Goal: Information Seeking & Learning: Learn about a topic

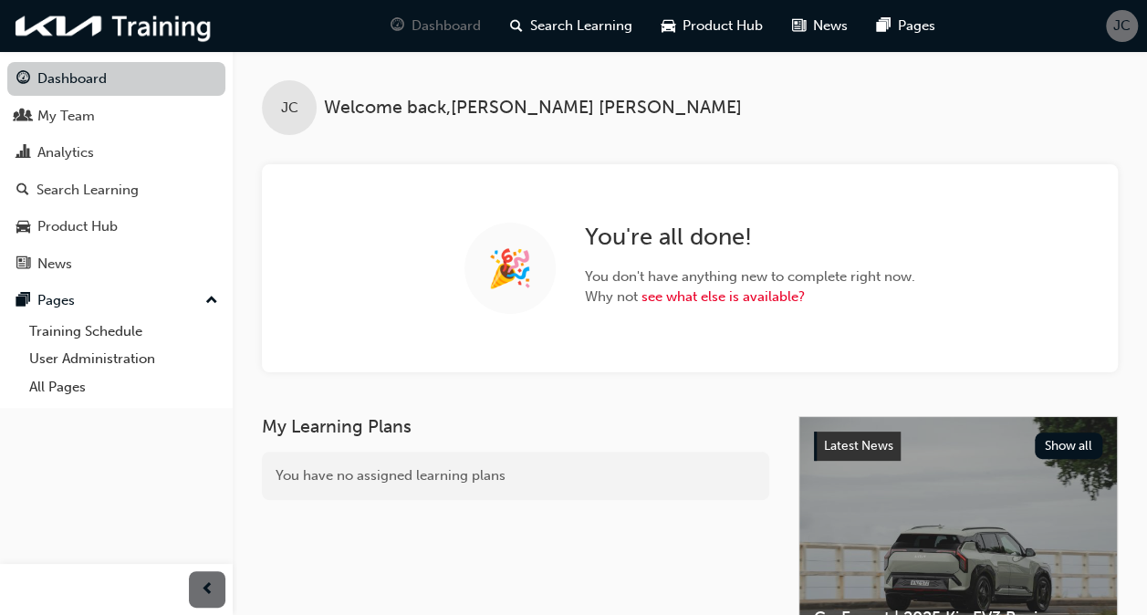
click at [81, 79] on link "Dashboard" at bounding box center [116, 79] width 218 height 34
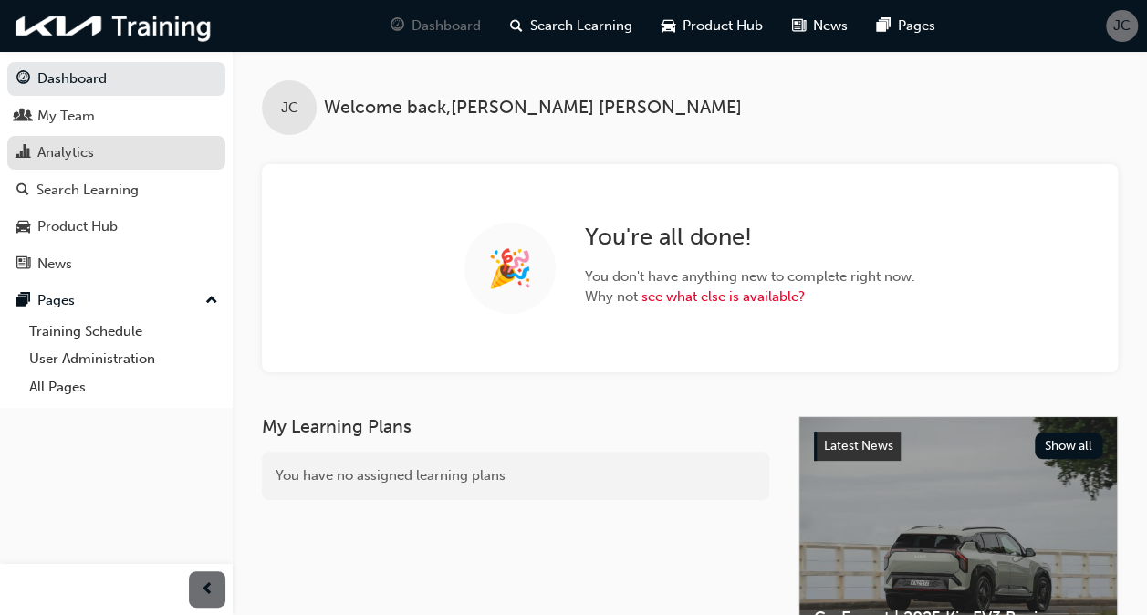
click at [89, 142] on div "Analytics" at bounding box center [65, 152] width 57 height 21
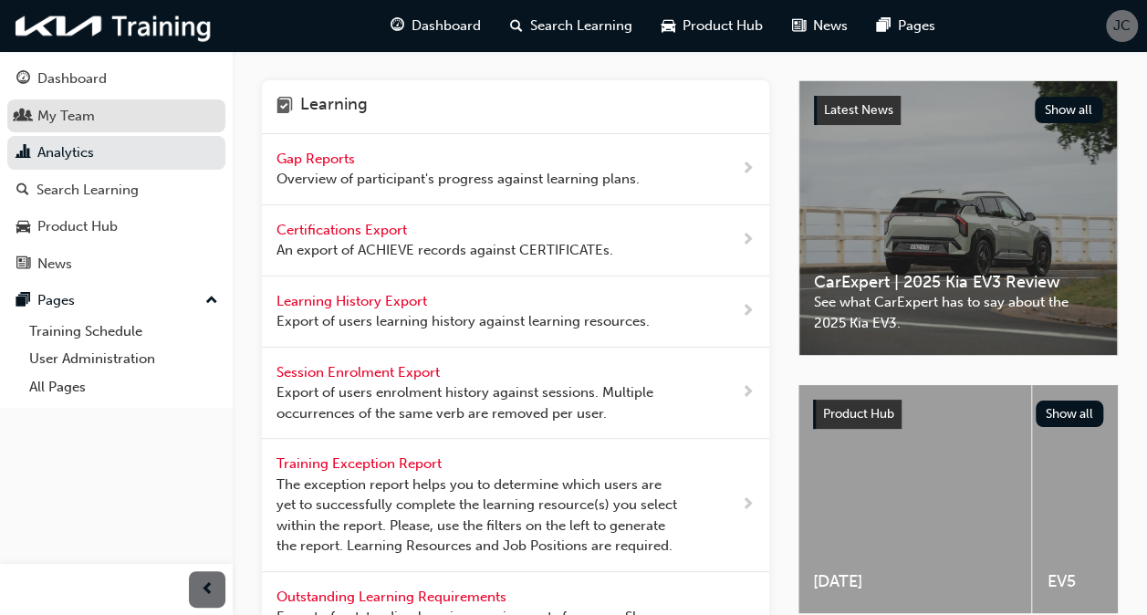
click at [77, 111] on div "My Team" at bounding box center [65, 116] width 57 height 21
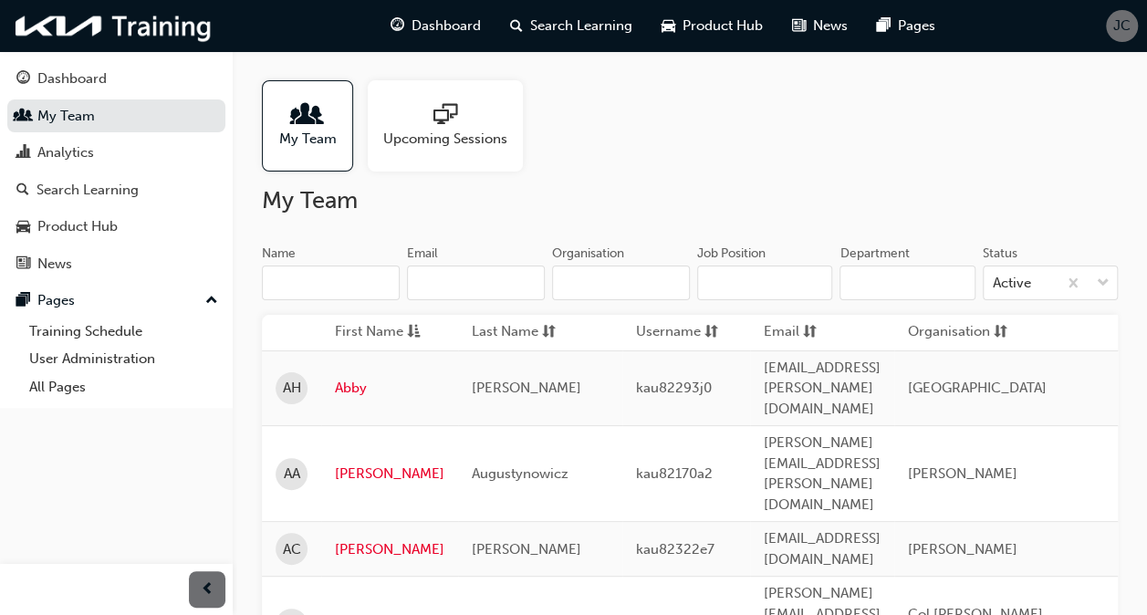
click at [480, 130] on span "Upcoming Sessions" at bounding box center [445, 139] width 124 height 21
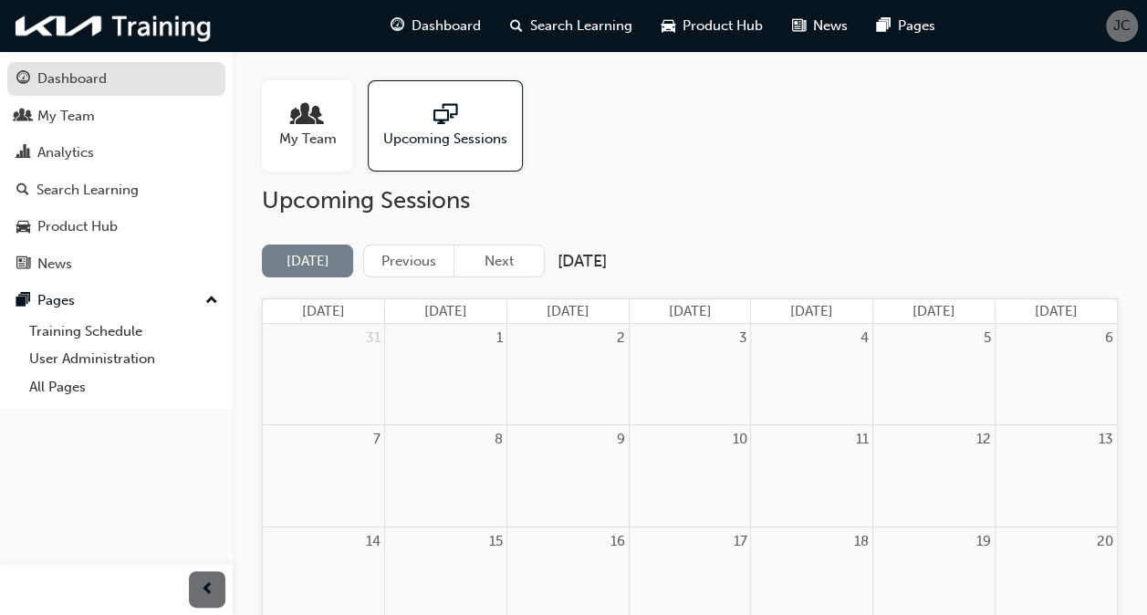
click at [98, 85] on div "Dashboard" at bounding box center [71, 78] width 69 height 21
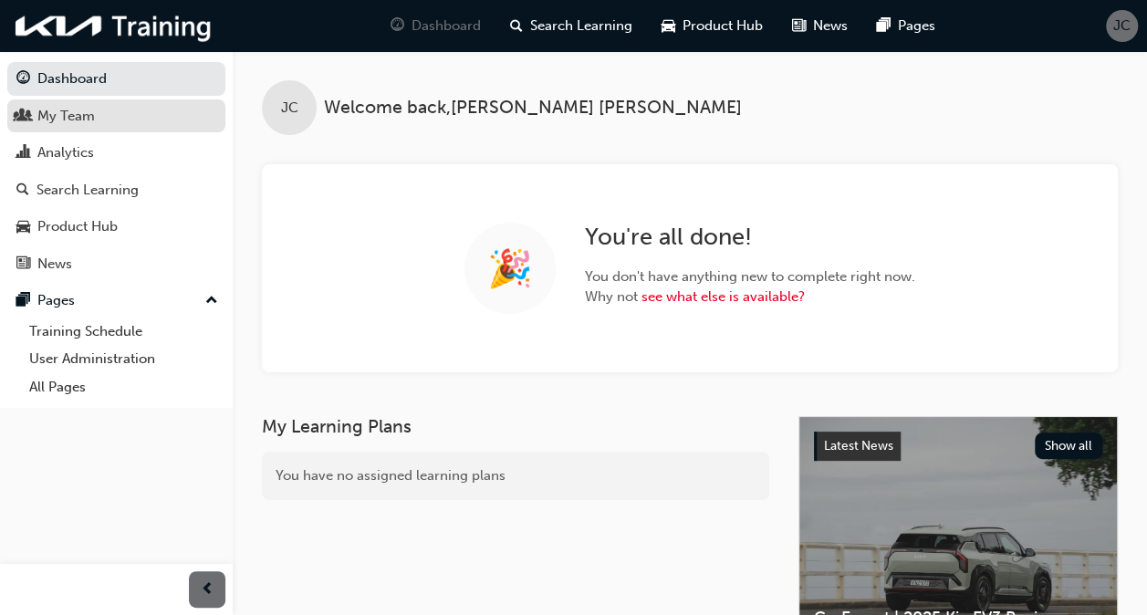
click at [97, 127] on link "My Team" at bounding box center [116, 116] width 218 height 34
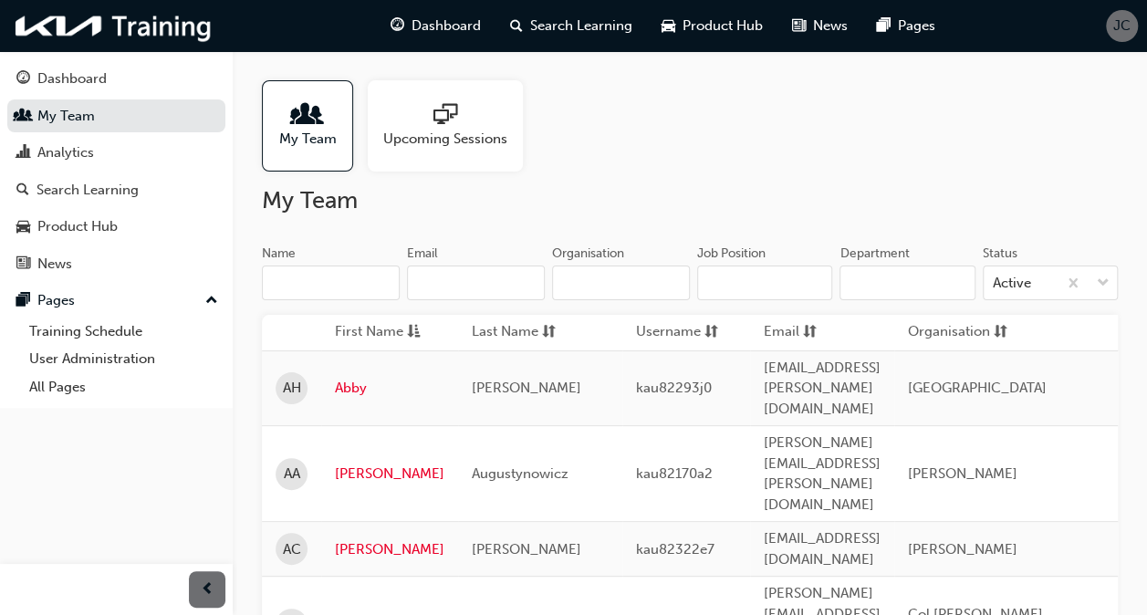
click at [306, 125] on span "people-icon" at bounding box center [308, 116] width 24 height 26
click at [78, 149] on div "Analytics" at bounding box center [65, 152] width 57 height 21
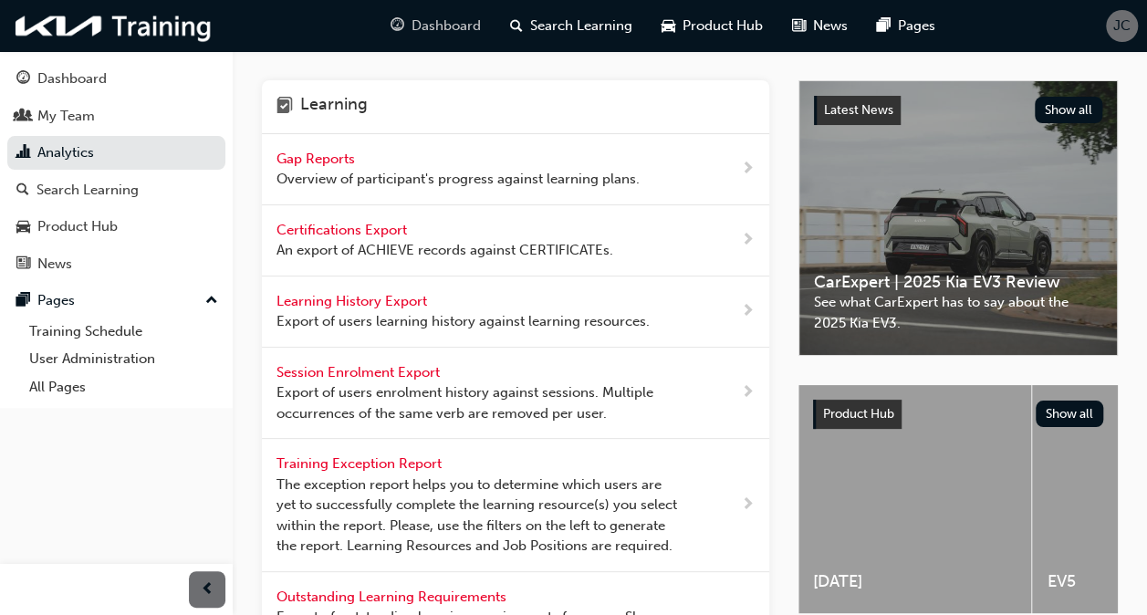
click at [418, 30] on span "Dashboard" at bounding box center [445, 26] width 69 height 21
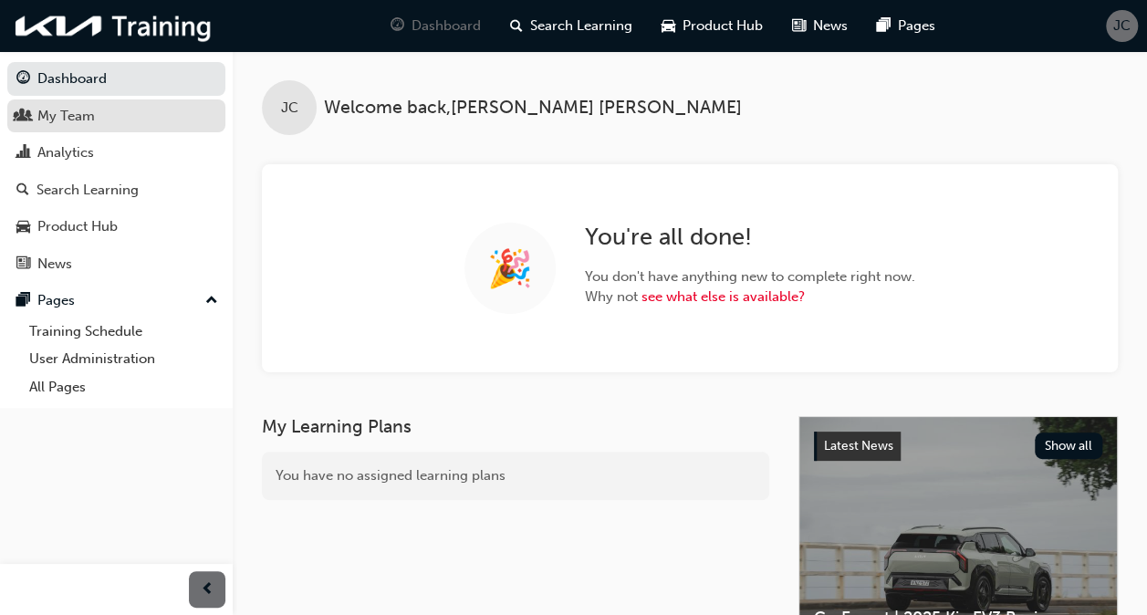
click at [61, 115] on div "My Team" at bounding box center [65, 116] width 57 height 21
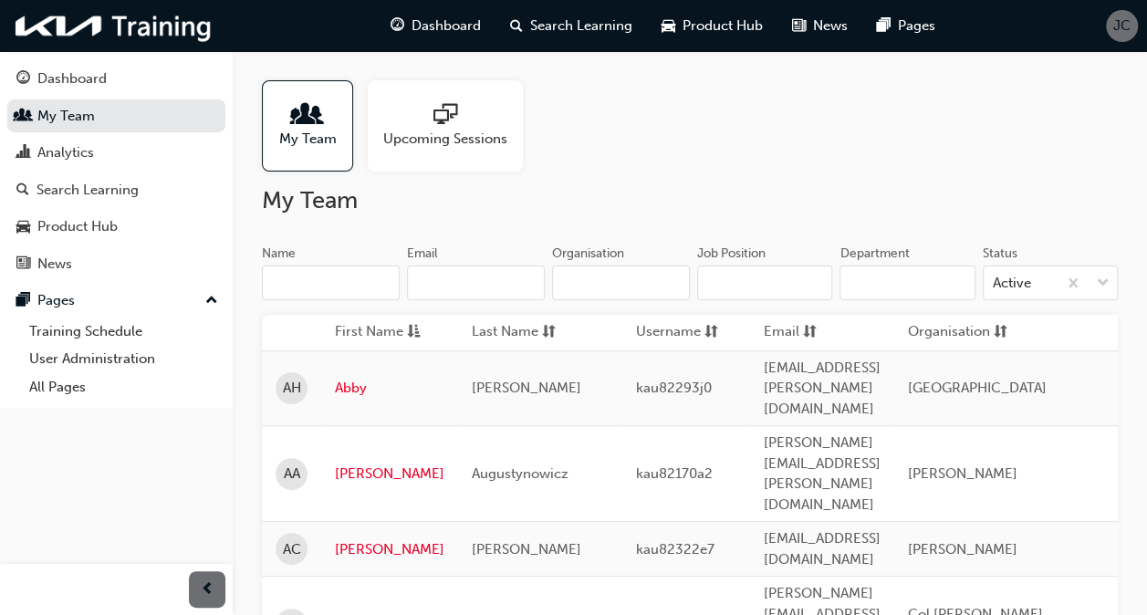
click at [420, 111] on div at bounding box center [445, 116] width 124 height 26
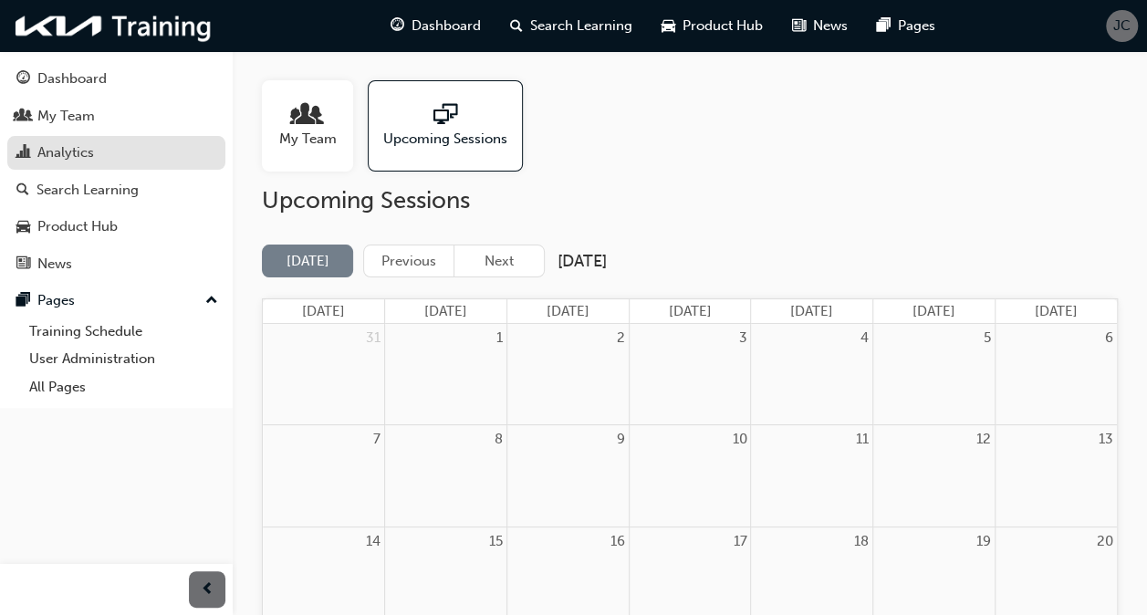
click at [72, 153] on div "Analytics" at bounding box center [65, 152] width 57 height 21
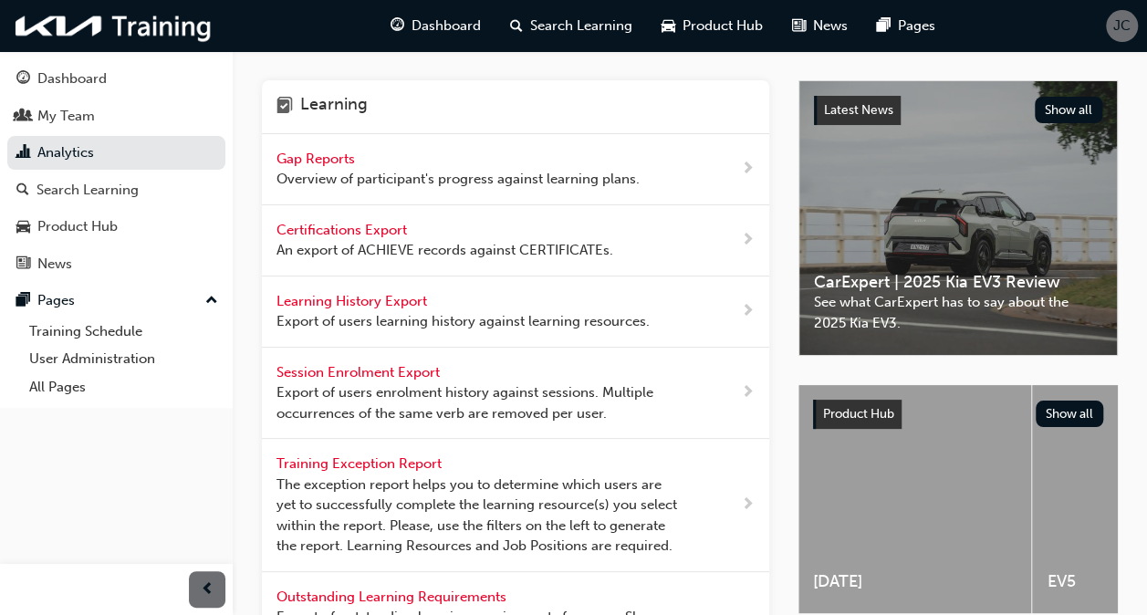
click at [312, 155] on span "Gap Reports" at bounding box center [317, 159] width 82 height 16
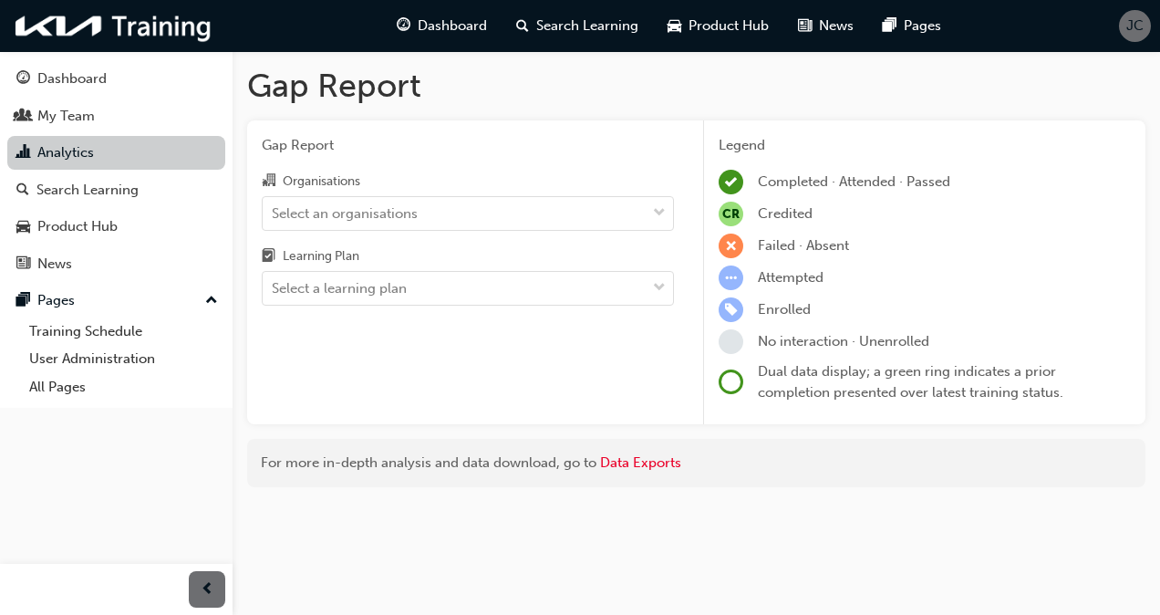
click at [69, 151] on link "Analytics" at bounding box center [116, 153] width 218 height 34
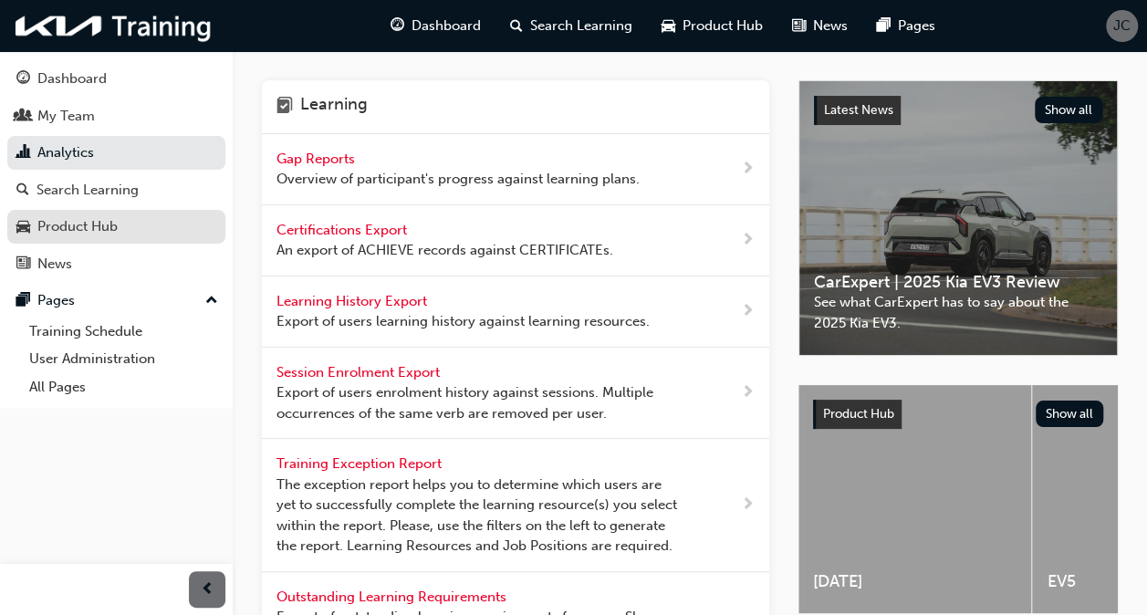
click at [102, 226] on div "Product Hub" at bounding box center [77, 226] width 80 height 21
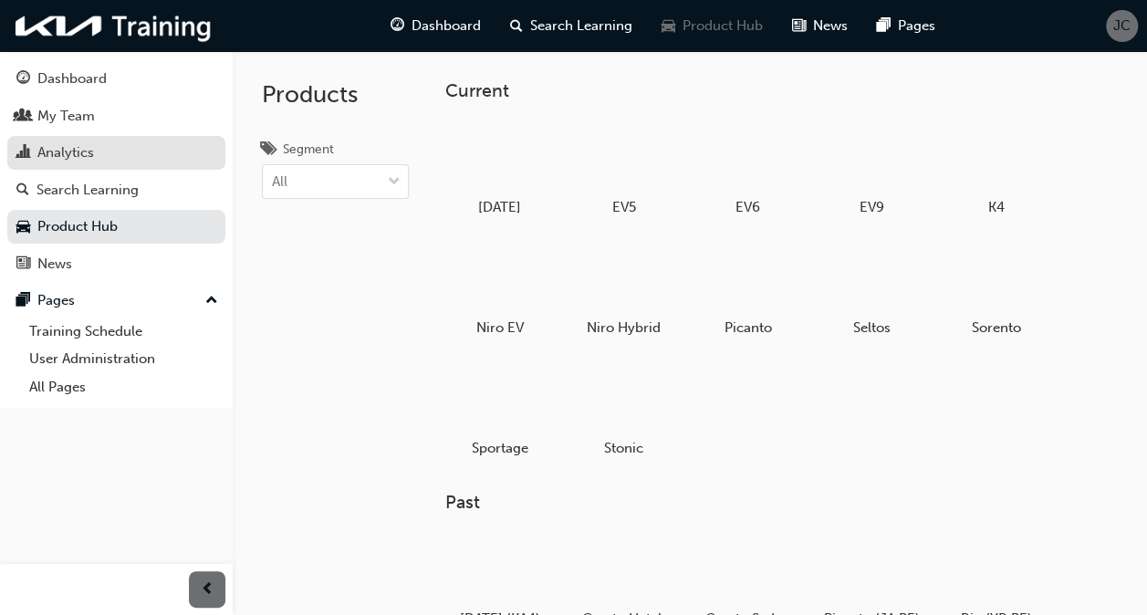
click at [87, 158] on div "Analytics" at bounding box center [65, 152] width 57 height 21
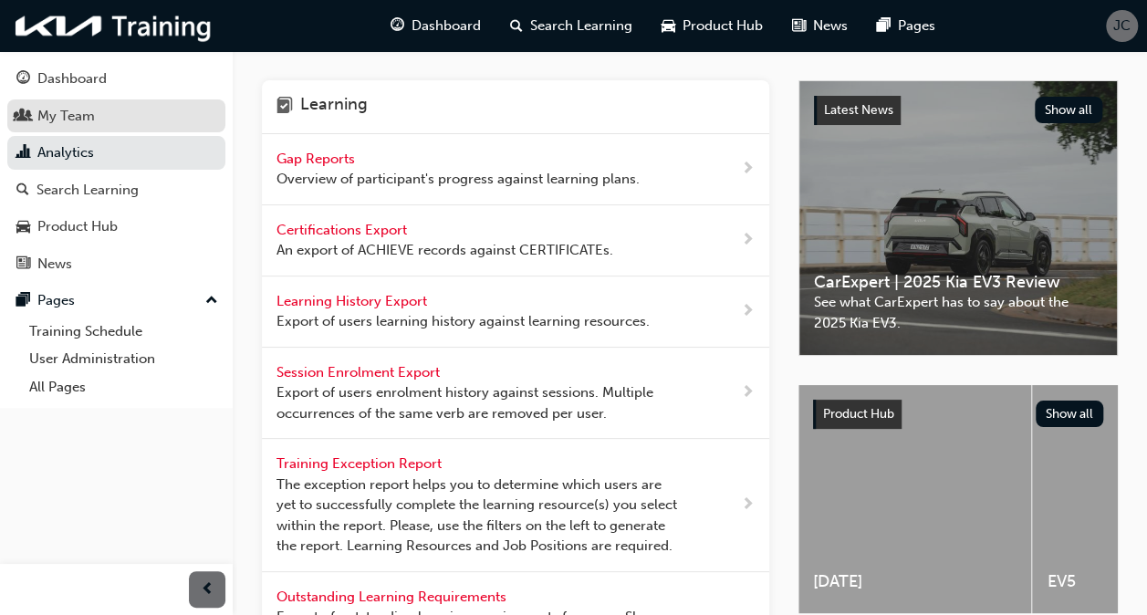
click at [77, 117] on div "My Team" at bounding box center [65, 116] width 57 height 21
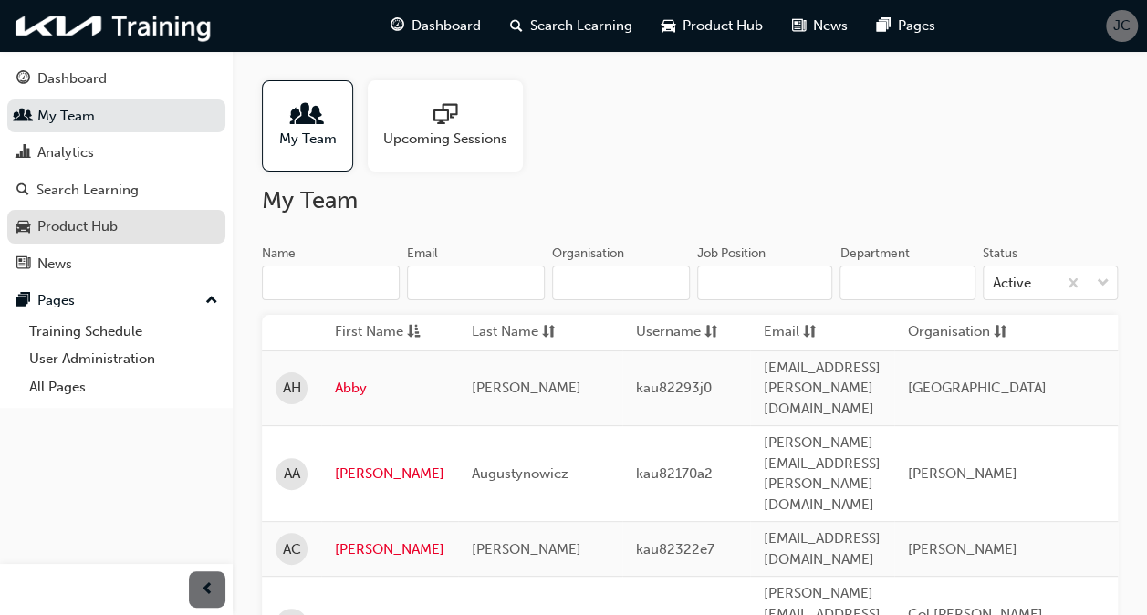
click at [78, 228] on div "Product Hub" at bounding box center [77, 226] width 80 height 21
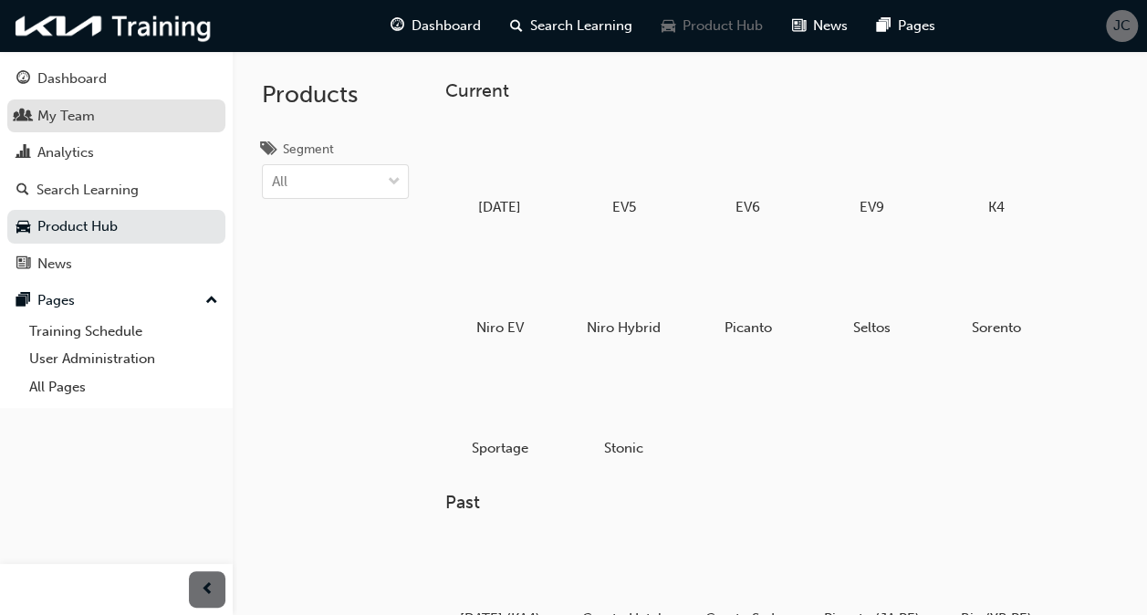
click at [91, 123] on div "My Team" at bounding box center [65, 116] width 57 height 21
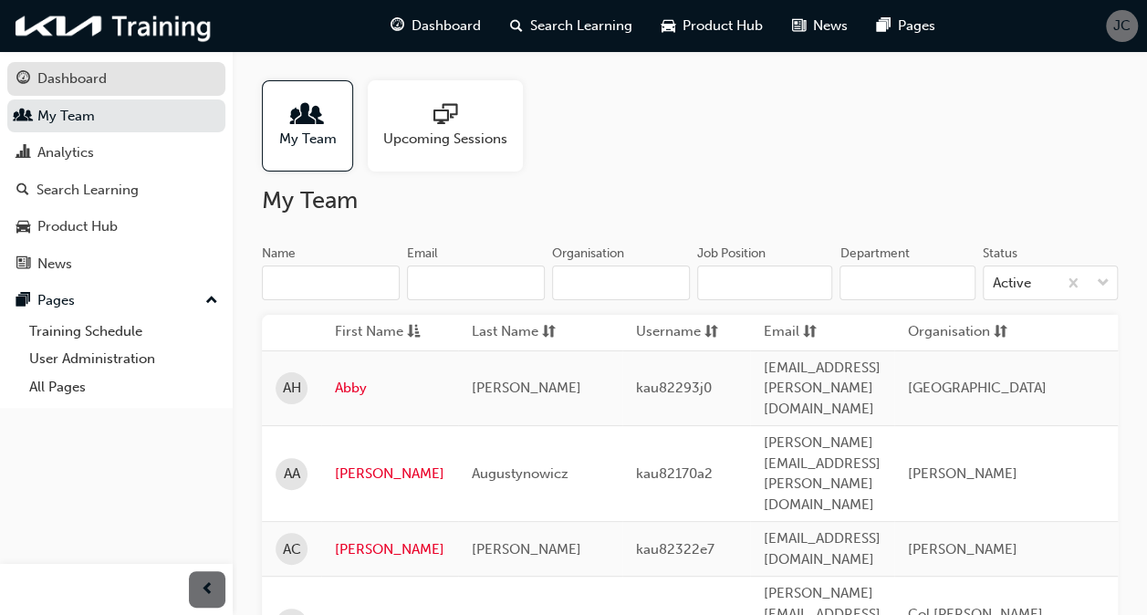
click at [89, 73] on div "Dashboard" at bounding box center [71, 78] width 69 height 21
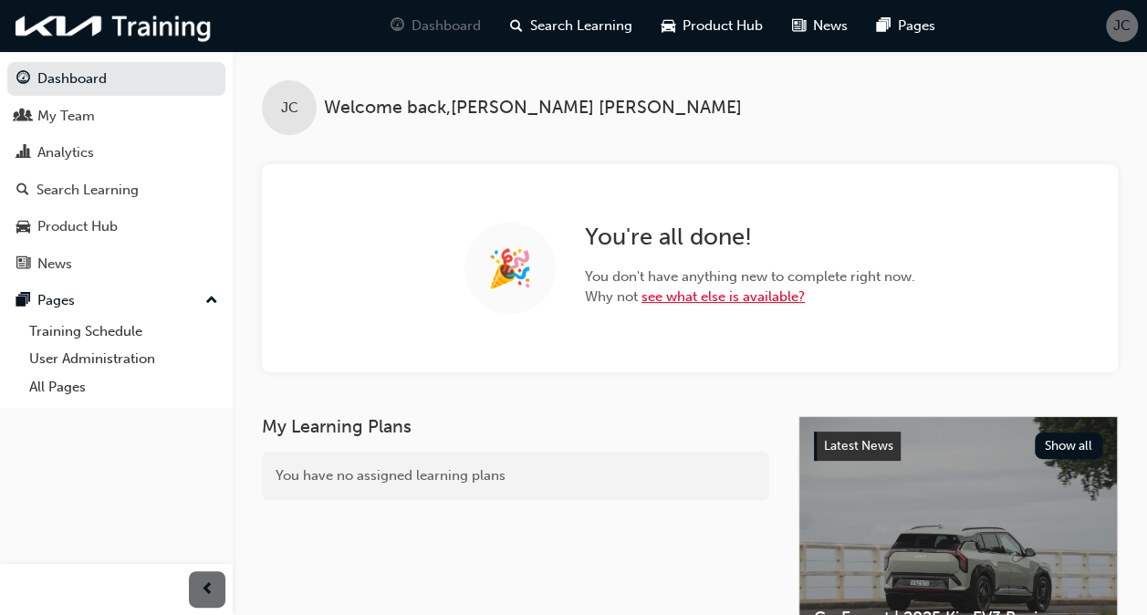
click at [721, 299] on link "see what else is available?" at bounding box center [722, 296] width 163 height 16
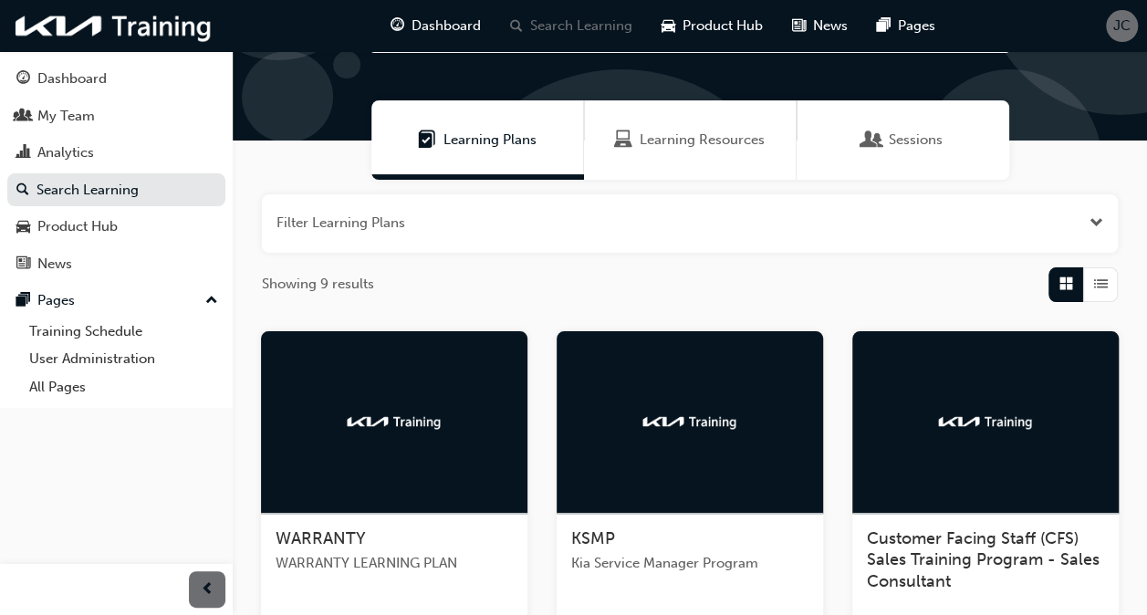
scroll to position [365, 0]
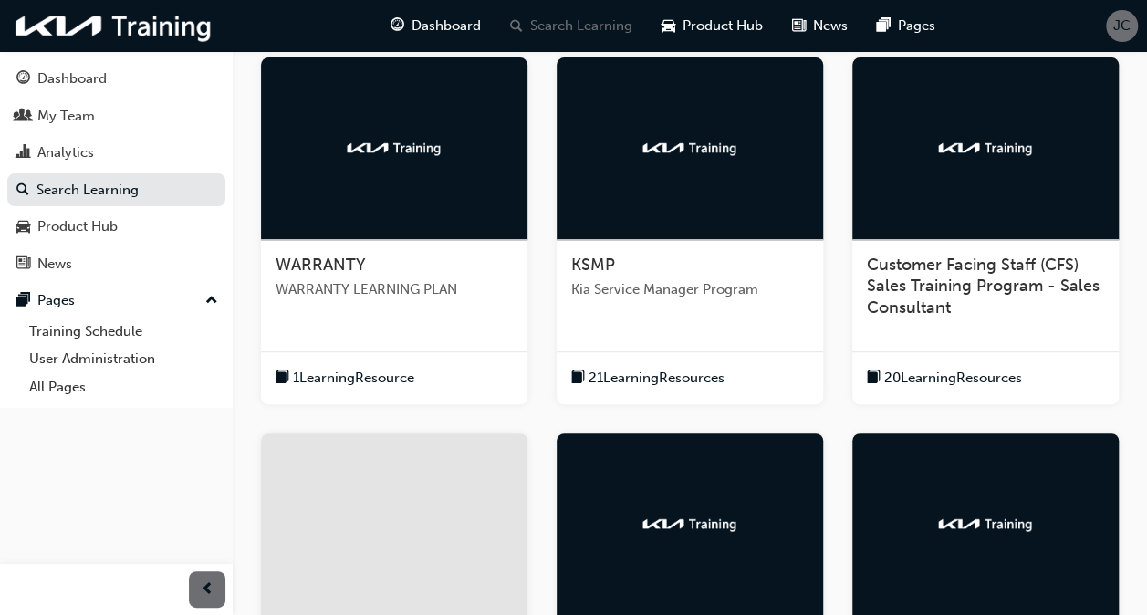
click at [701, 306] on div "KSMP Kia Service Manager Program" at bounding box center [689, 284] width 266 height 89
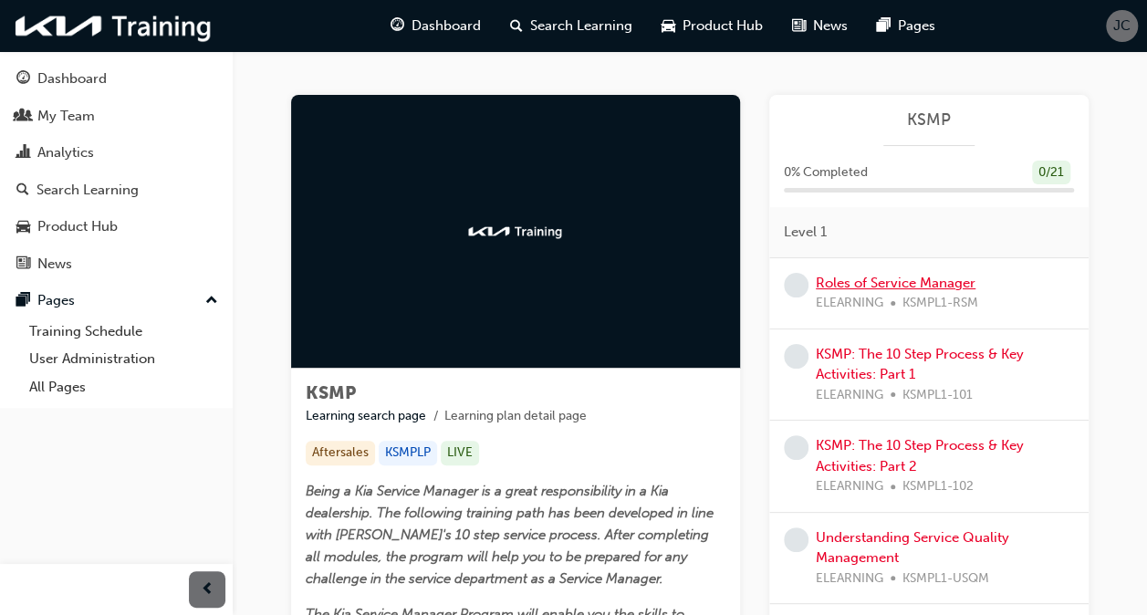
click at [880, 286] on link "Roles of Service Manager" at bounding box center [895, 283] width 160 height 16
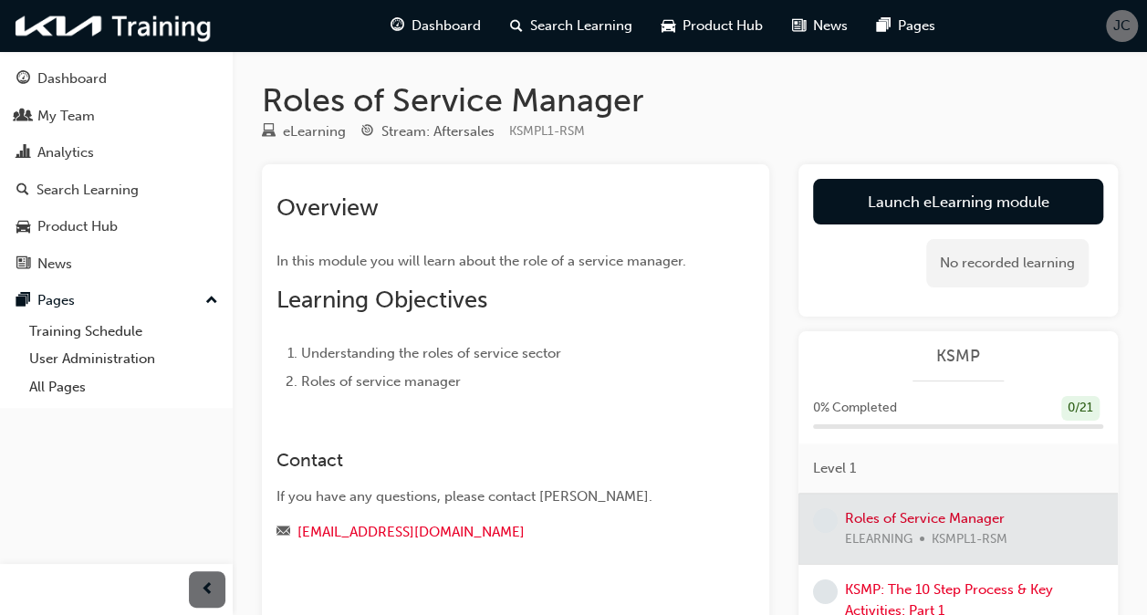
click at [968, 270] on div "No recorded learning" at bounding box center [1007, 263] width 162 height 48
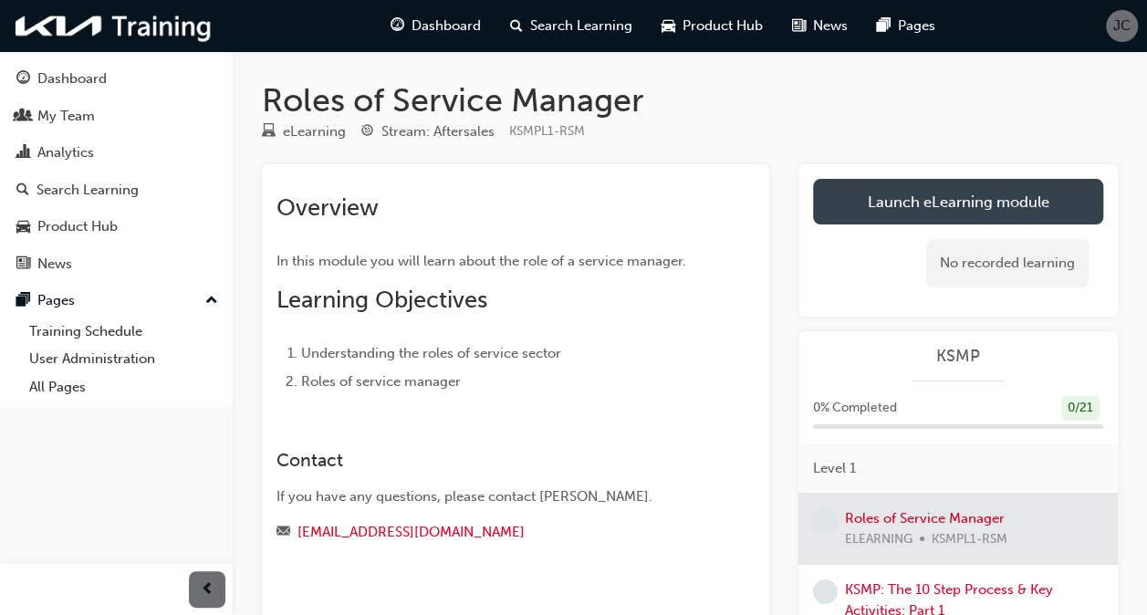
click at [959, 201] on link "Launch eLearning module" at bounding box center [958, 202] width 290 height 46
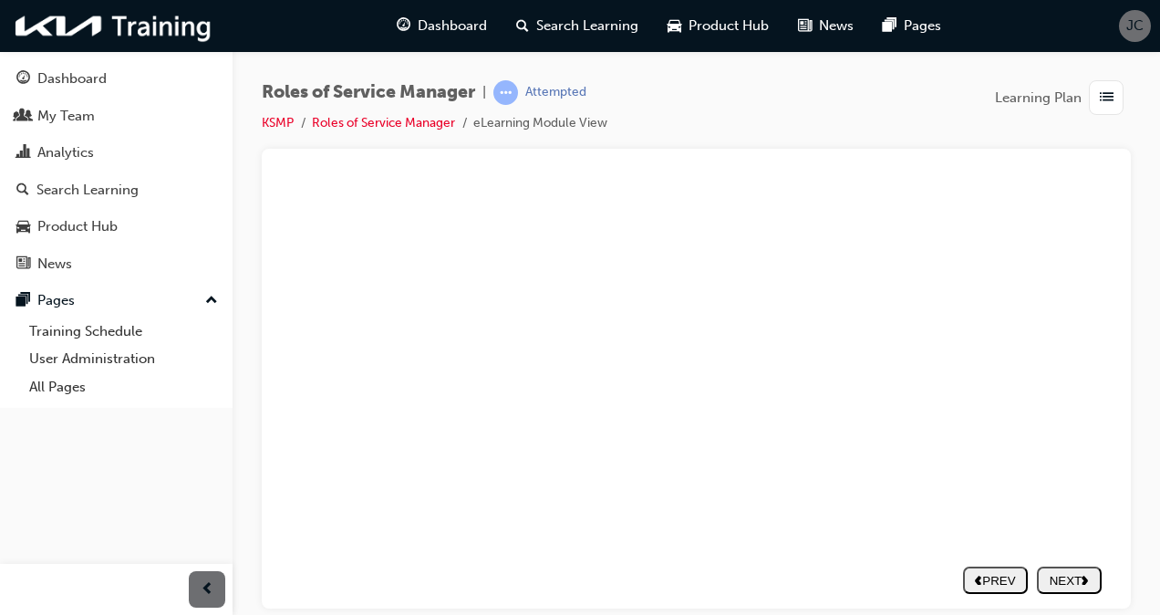
scroll to position [226, 104]
click at [1054, 573] on div "NEXT" at bounding box center [1065, 580] width 50 height 14
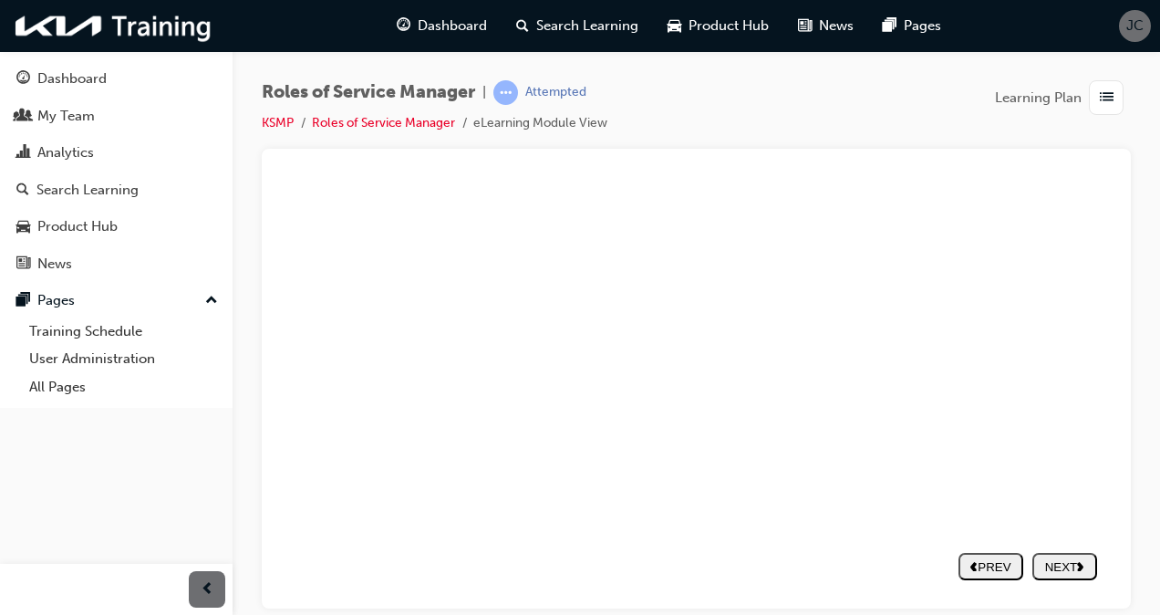
drag, startPoint x: 730, startPoint y: 354, endPoint x: 737, endPoint y: 448, distance: 94.2
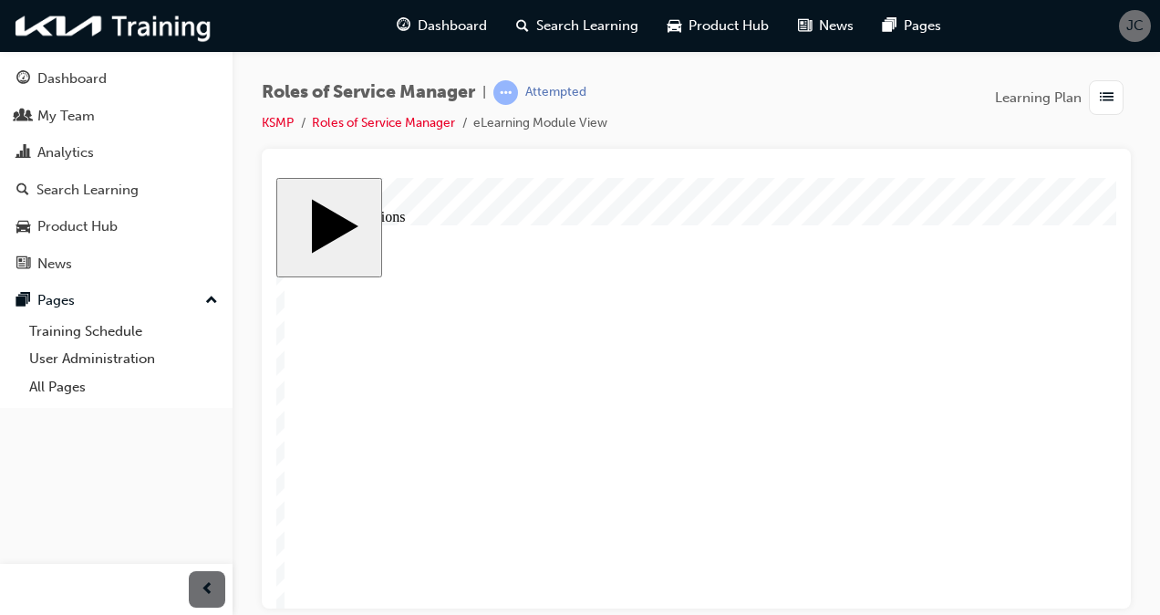
scroll to position [0, 104]
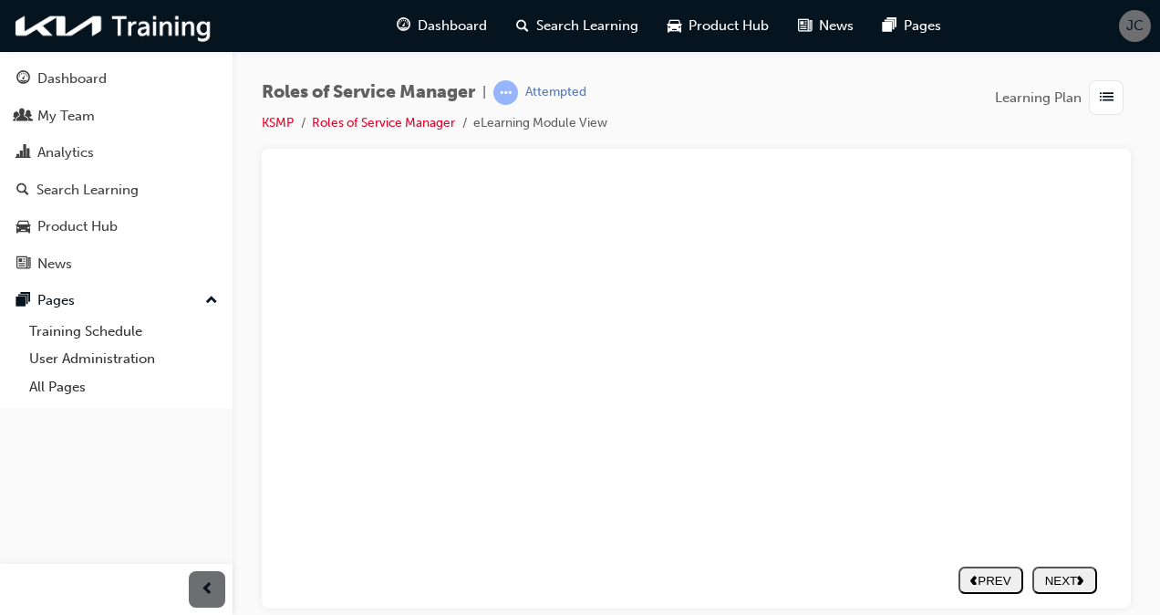
click at [1054, 573] on div "NEXT" at bounding box center [1065, 580] width 50 height 14
click at [1056, 573] on div "NEXT" at bounding box center [1065, 580] width 50 height 14
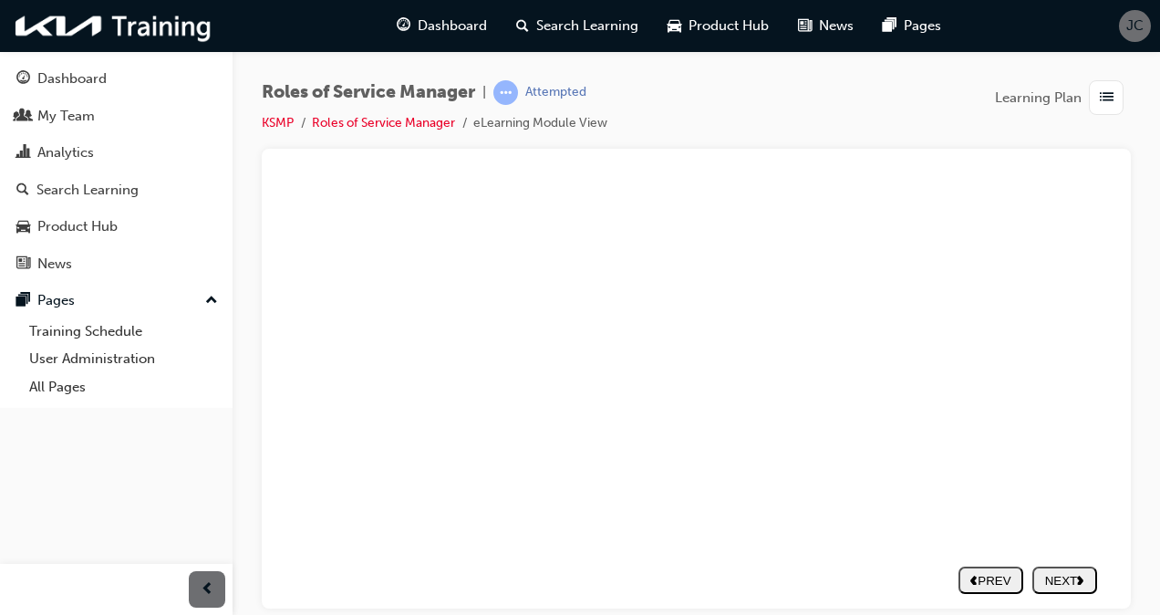
click at [1054, 566] on div "NEXT" at bounding box center [1065, 566] width 50 height 14
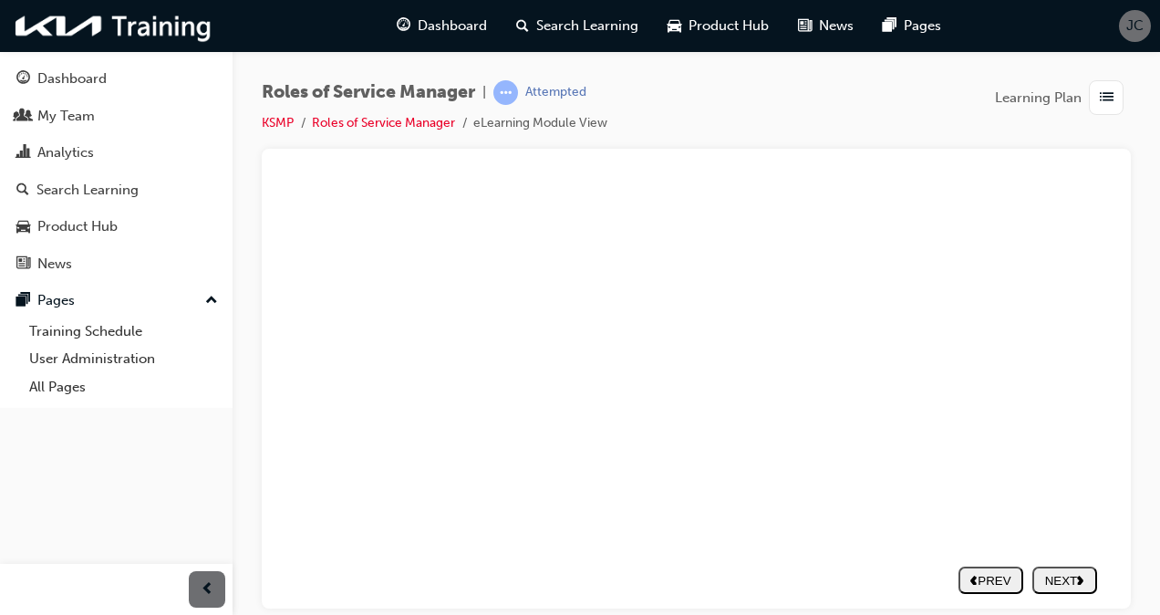
click at [973, 573] on div "PREV" at bounding box center [991, 580] width 50 height 14
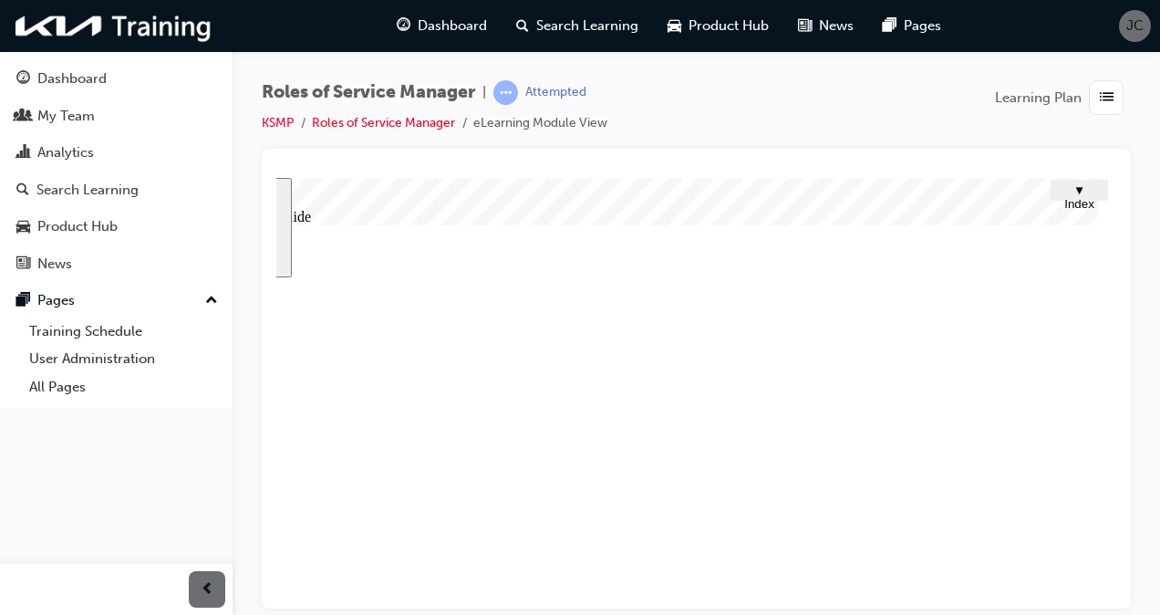
click at [1076, 573] on div "PREV" at bounding box center [1081, 580] width 50 height 14
click at [1077, 573] on div "PREV" at bounding box center [1081, 580] width 50 height 14
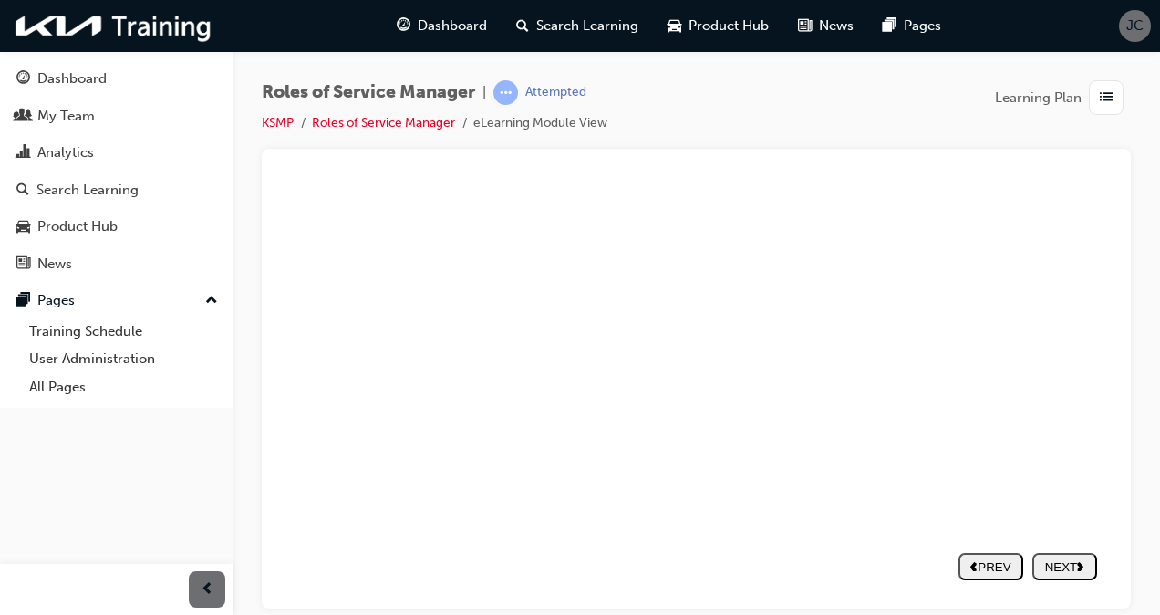
scroll to position [226, 104]
click at [1053, 565] on nav "PREV NEXT SUBMIT" at bounding box center [1028, 566] width 139 height 42
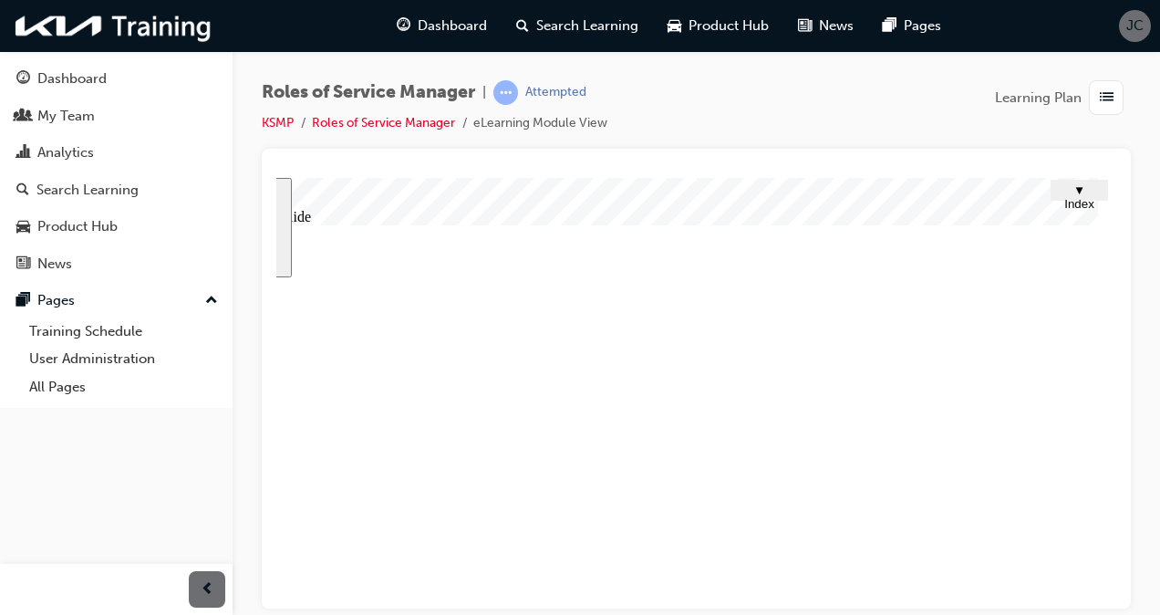
type input "c"
type input "cu"
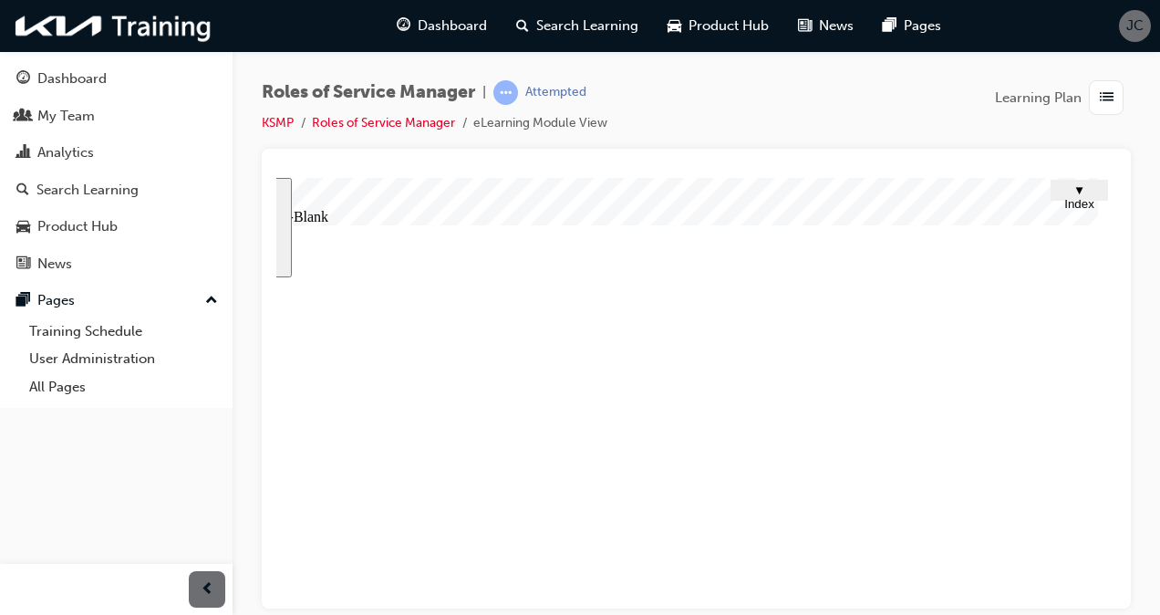
type input "cu"
type input "cus"
type input "cust"
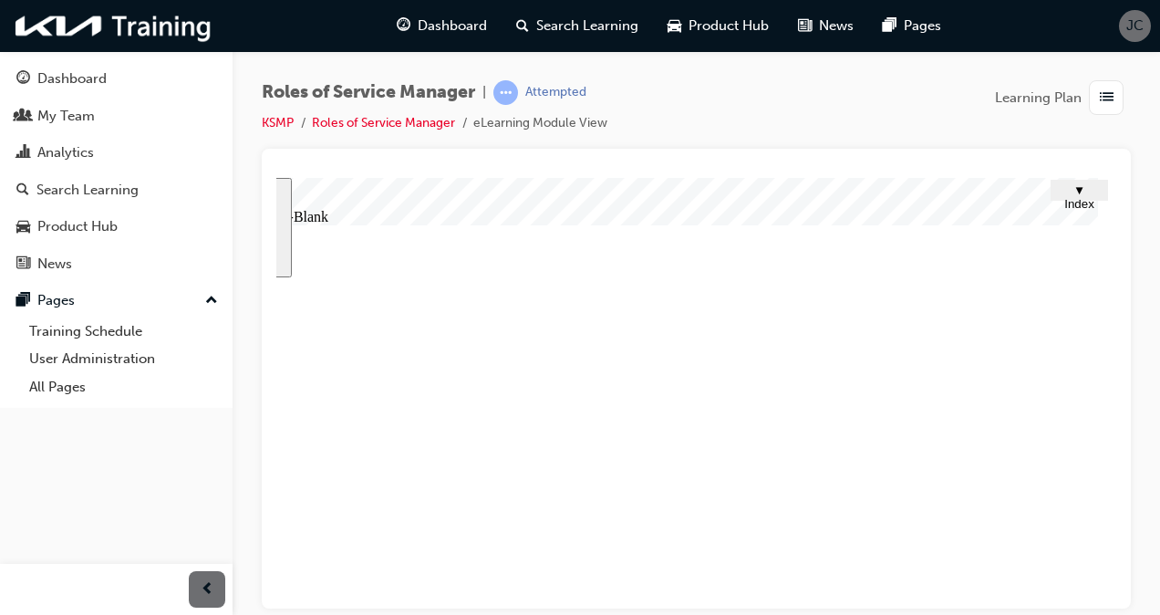
type input "custo"
type input "custom"
type input "custome"
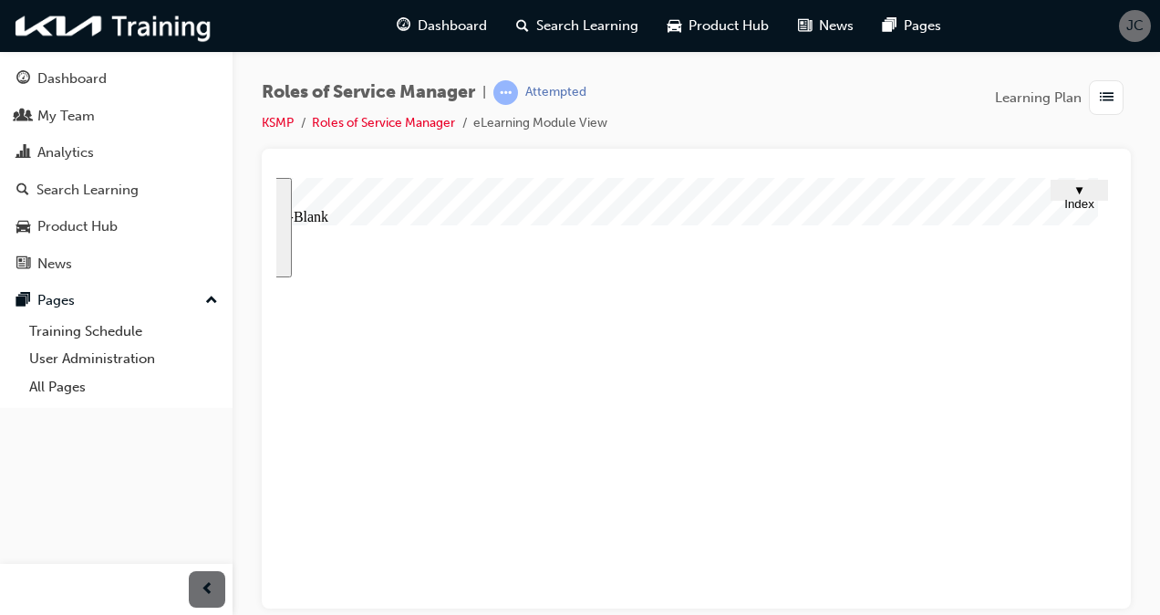
type input "custome"
type input "customer"
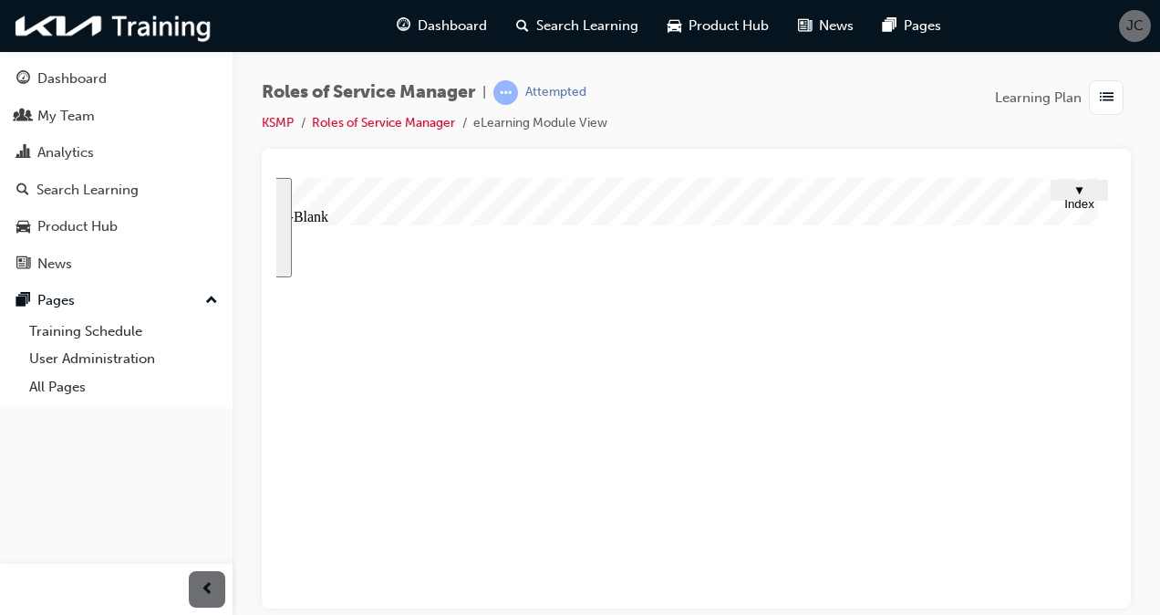
type input "customer s"
type input "customer sa"
type input "customer sat"
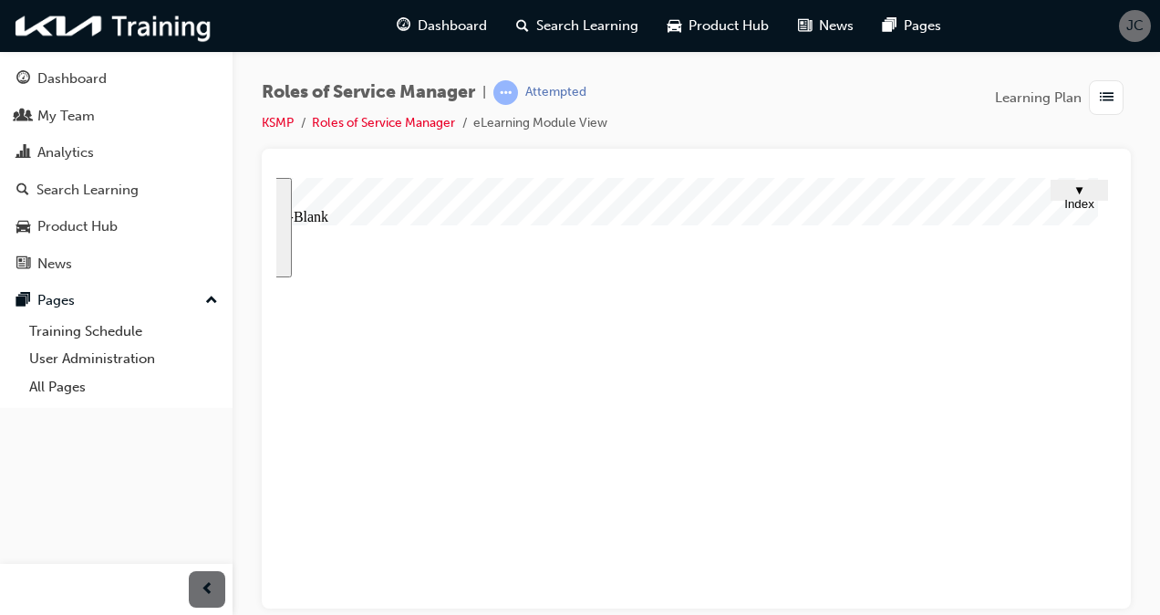
type input "customer sat"
type input "customer sati"
type input "customer satis"
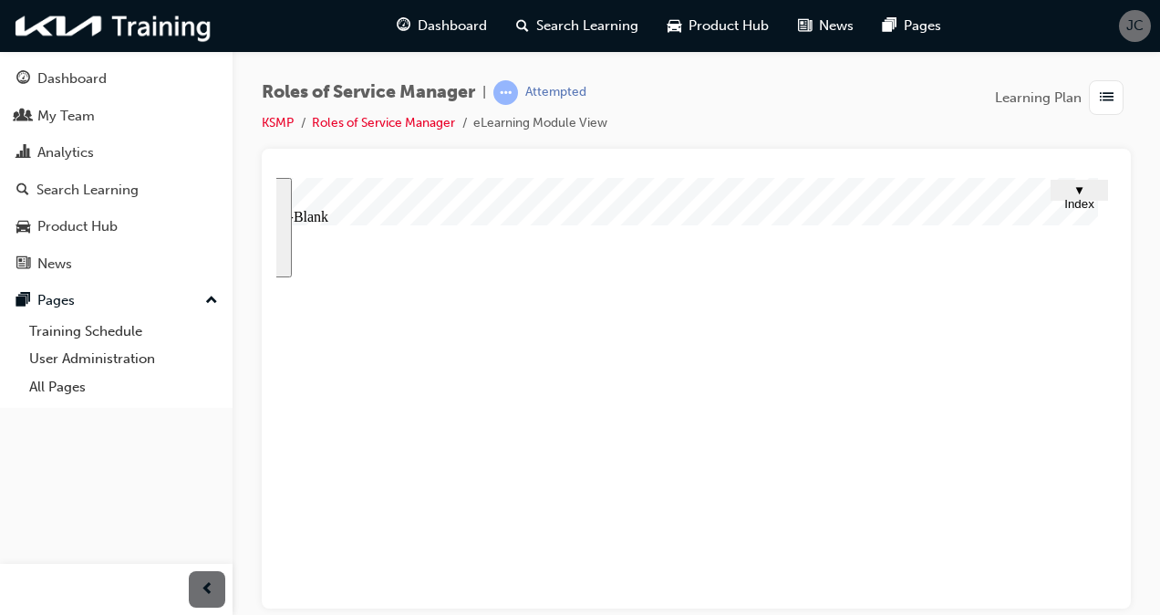
type input "customer satisf"
type input "customer satisfa"
type input "customer satisfac"
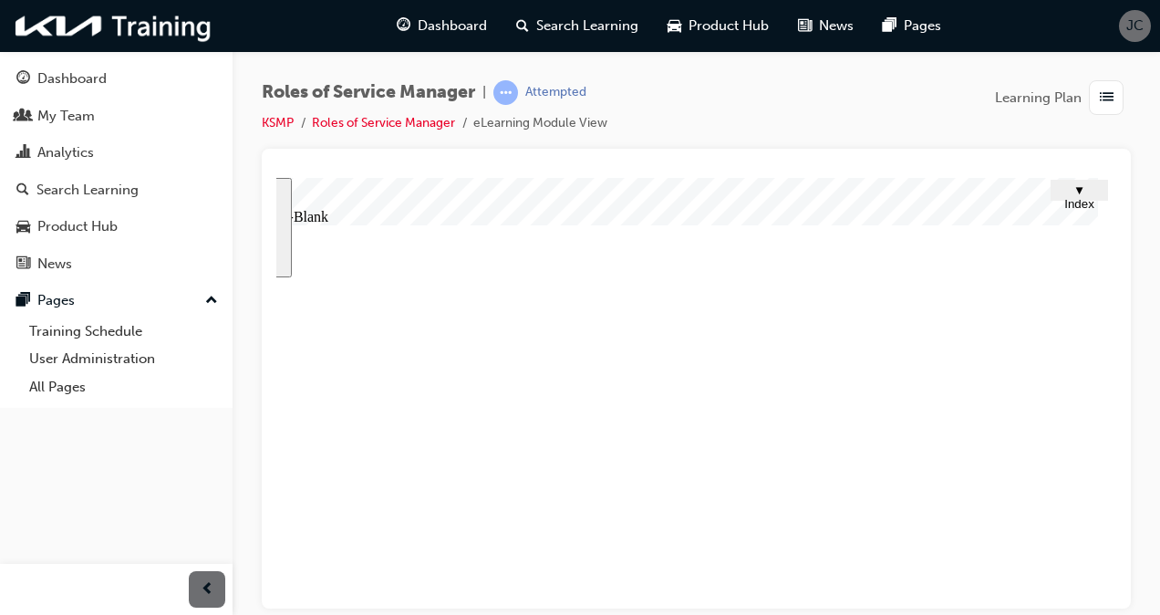
type input "customer satisfac"
type input "customer satisfact"
type input "customer satisfacti"
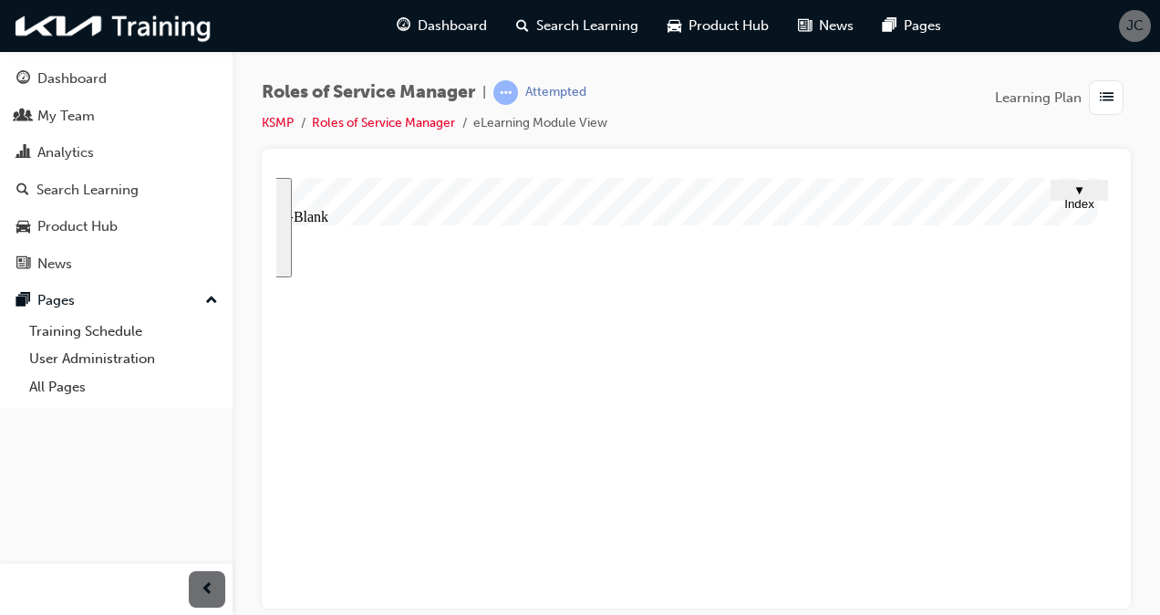
type input "customer satisfactio"
type input "customer satisfaction"
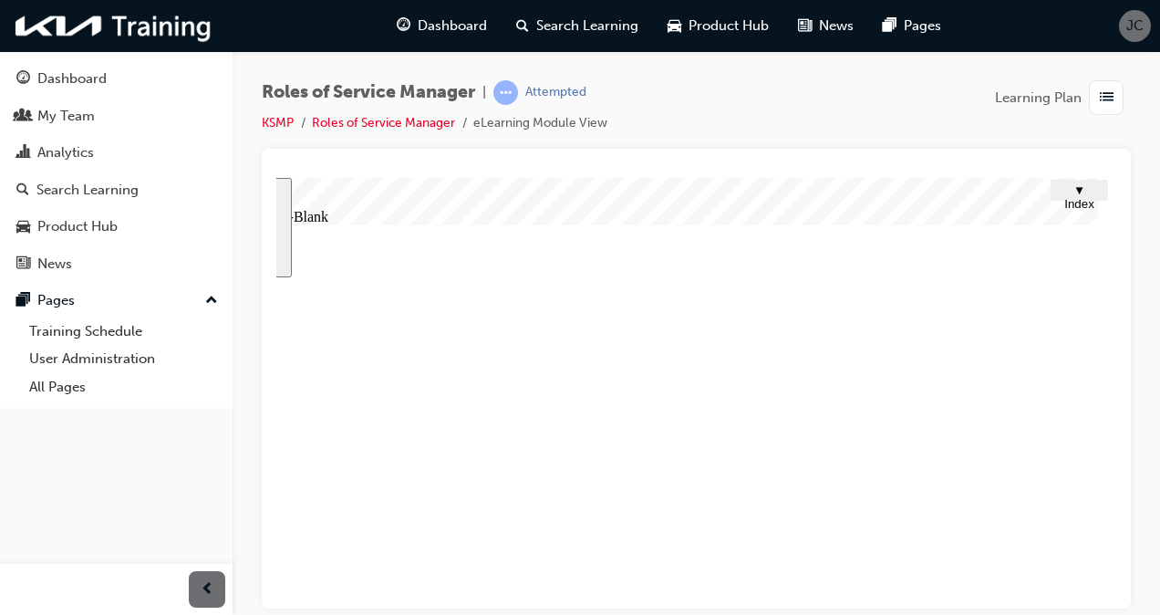
type input "customer satisfaction"
type input "c"
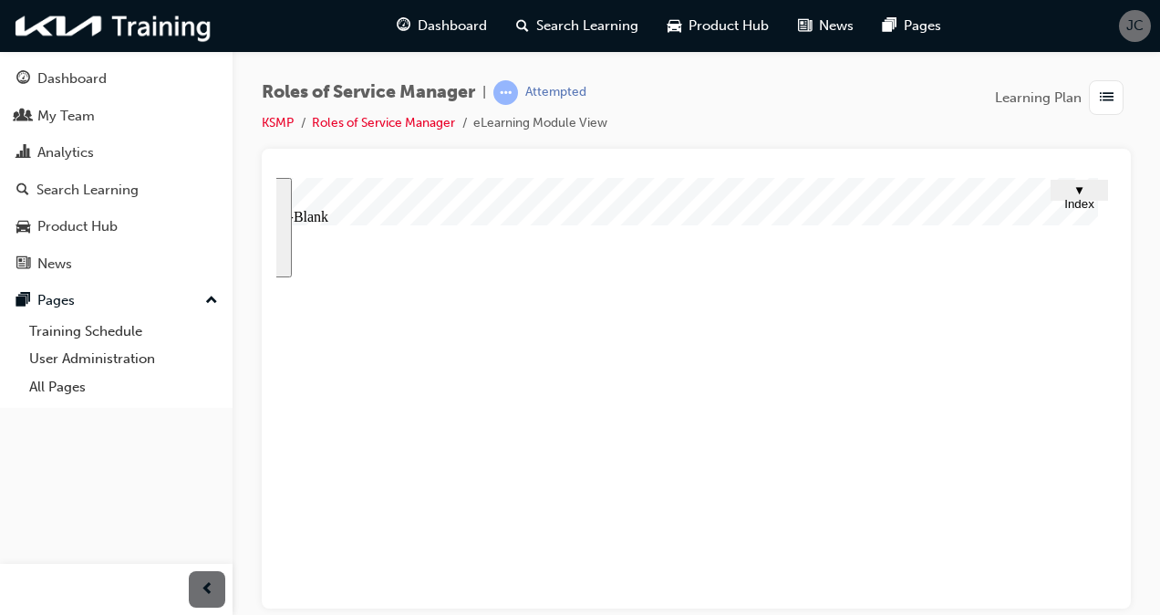
type input "cu"
type input "cus"
type input "cust"
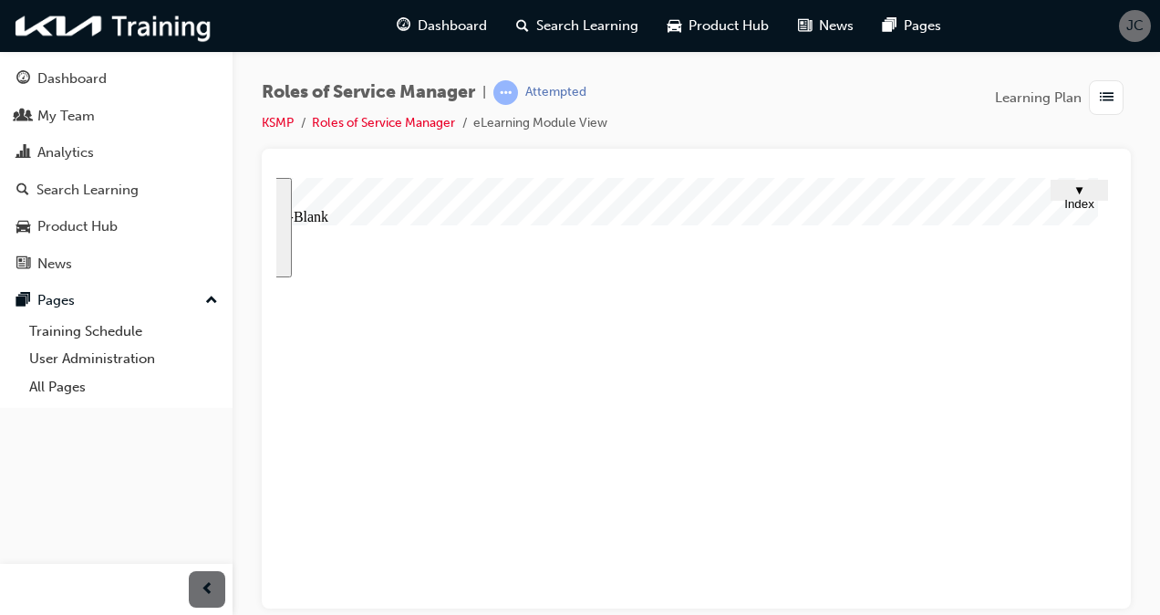
type input "cust"
type input "custo"
type input "custom"
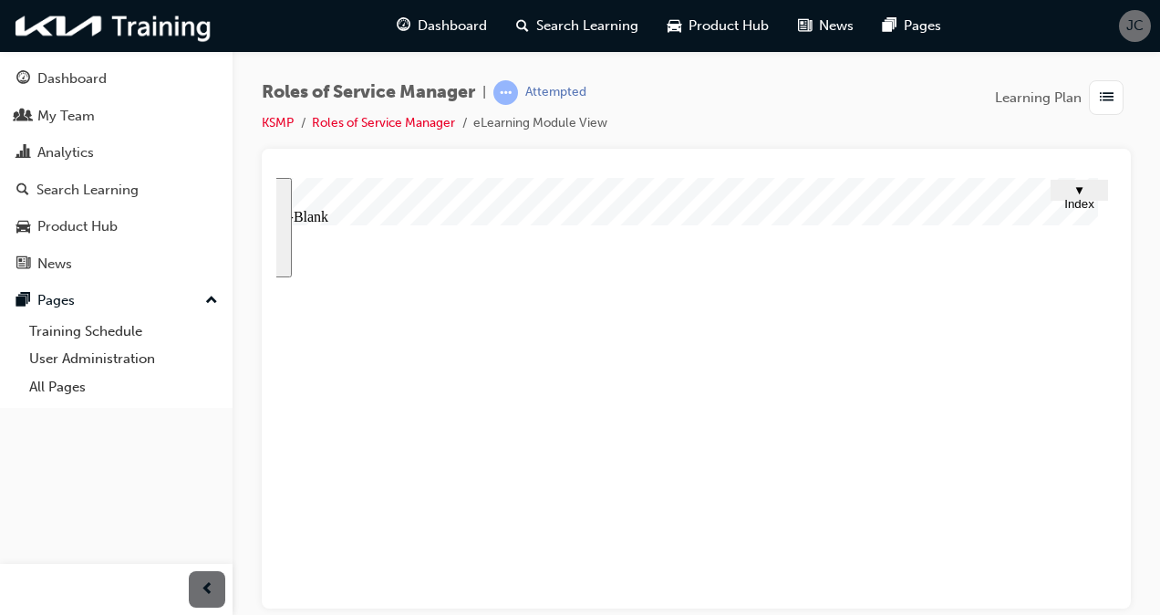
type input "custome"
type input "customer"
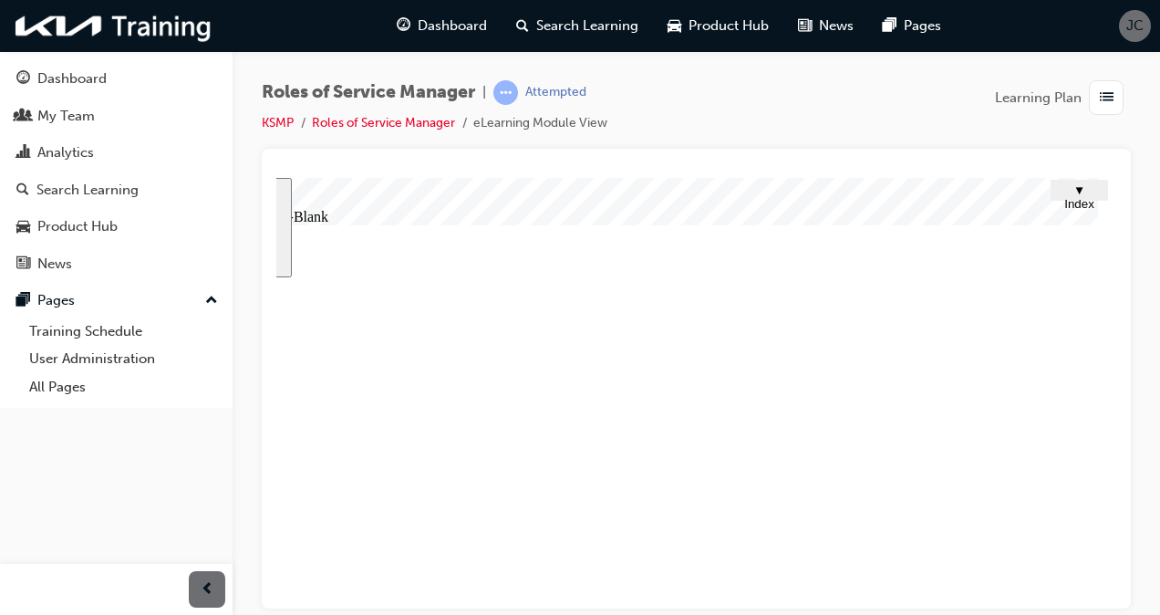
type input "customer"
type input "customer l"
type input "customer lo"
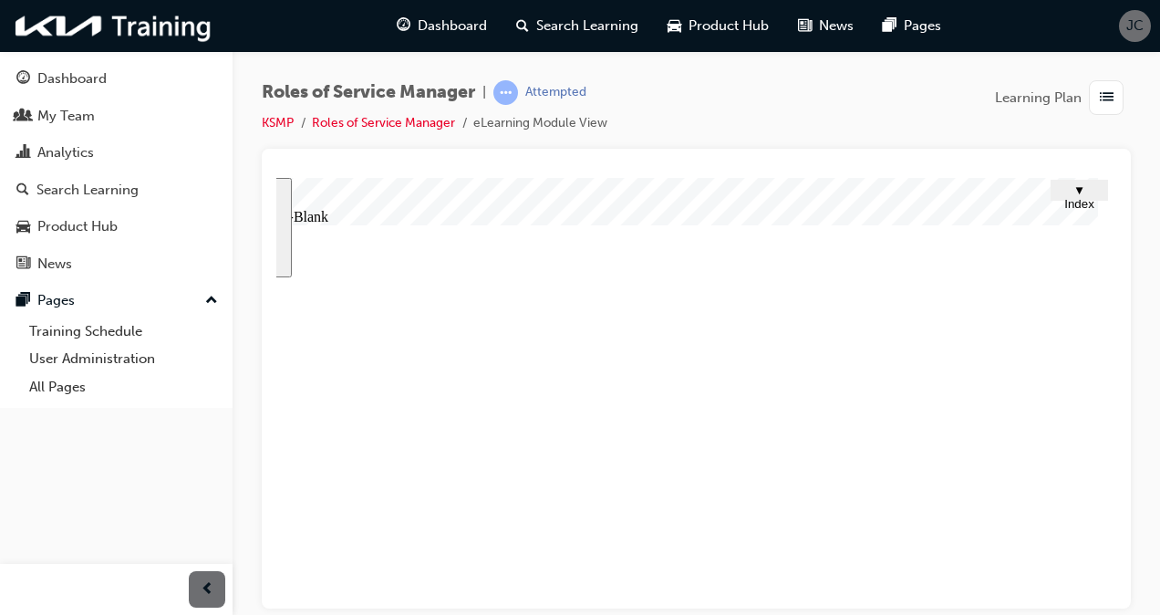
type input "customer [PERSON_NAME]"
type input "customer loyal"
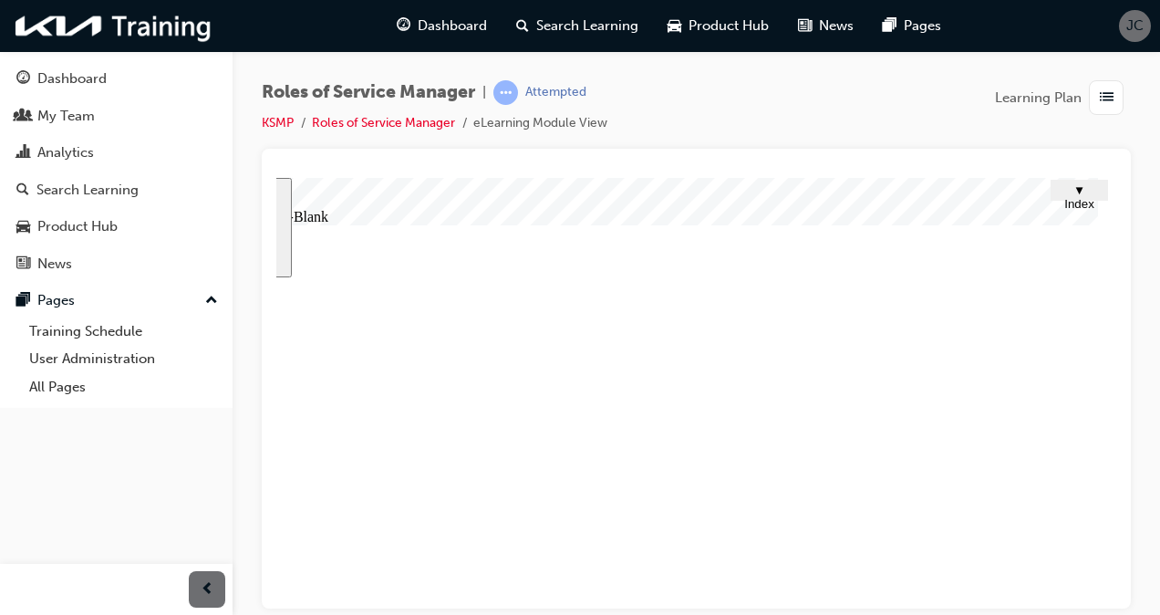
type input "customer loyal"
type input "customer loyalt"
type input "customer loyalty"
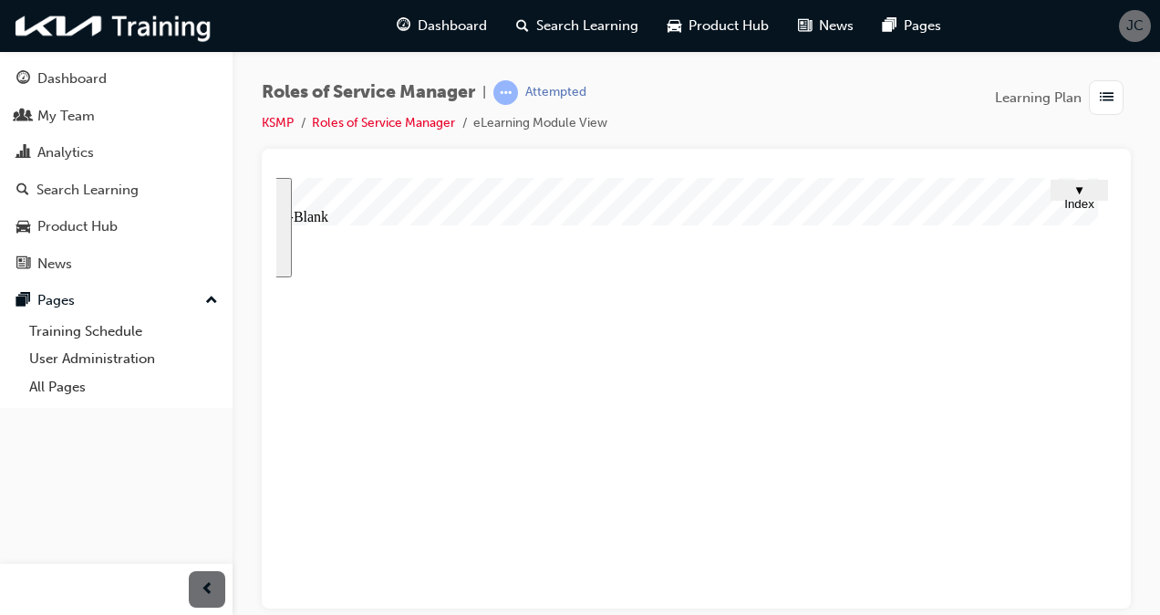
type input "customer loyalty"
type input "customer satisfaction"
type input "customer loyalty"
type input "customer satisfaction"
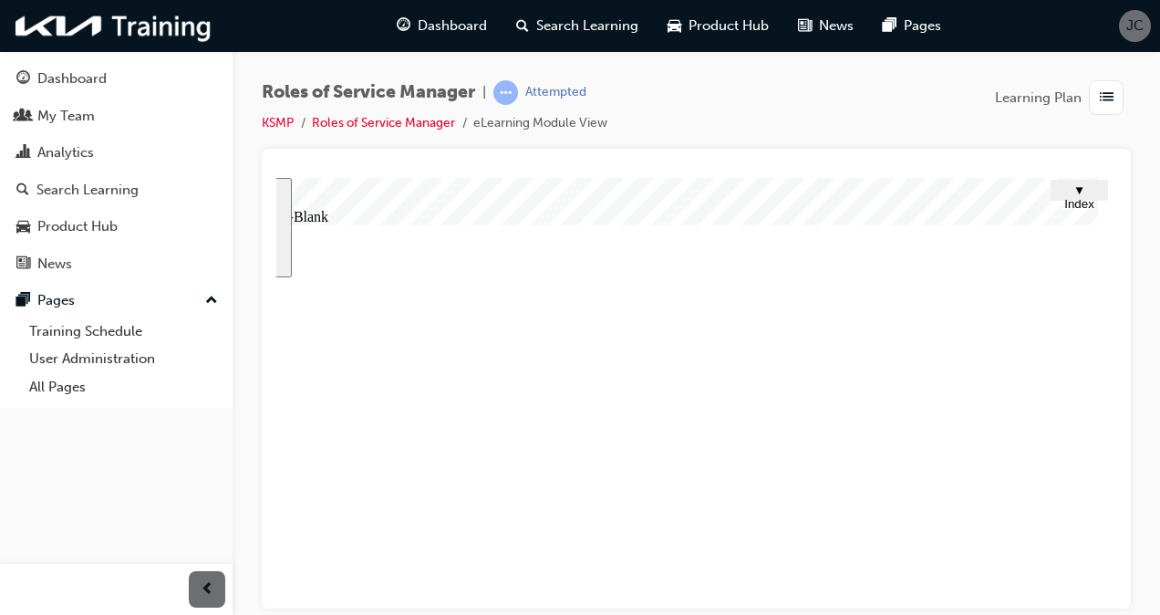
type input "customer loyalty"
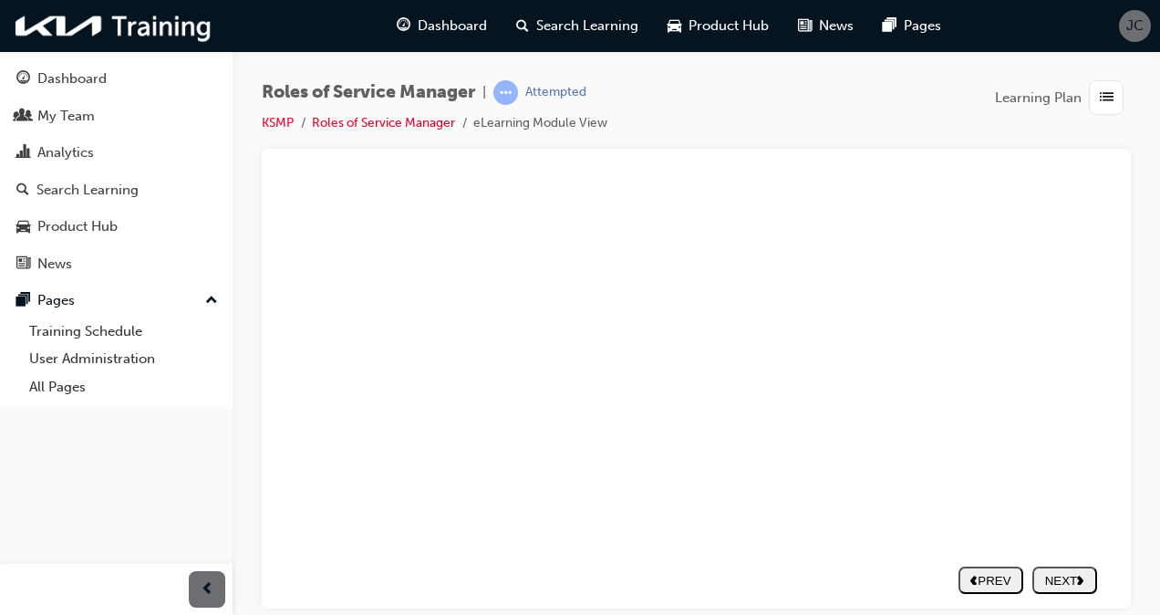
click at [971, 573] on div "PREV" at bounding box center [991, 580] width 50 height 14
drag, startPoint x: 447, startPoint y: 400, endPoint x: 467, endPoint y: 394, distance: 20.8
click at [969, 562] on div "PREV" at bounding box center [991, 566] width 50 height 14
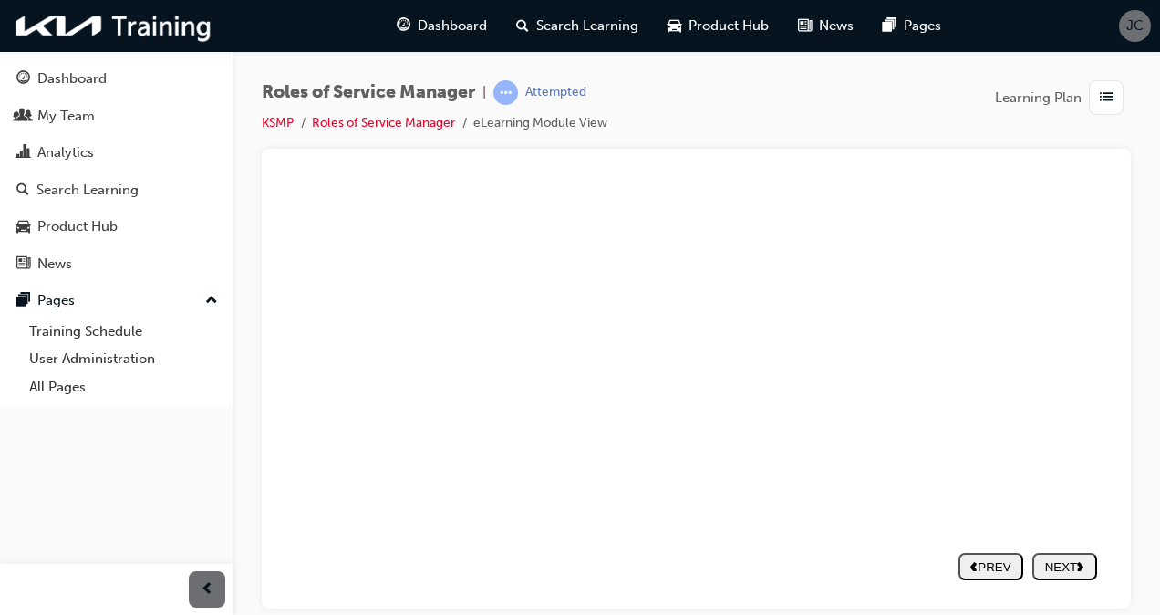
click at [1054, 563] on div "NEXT" at bounding box center [1065, 566] width 50 height 14
click at [1054, 561] on nav "PREV NEXT SUBMIT" at bounding box center [1028, 566] width 139 height 42
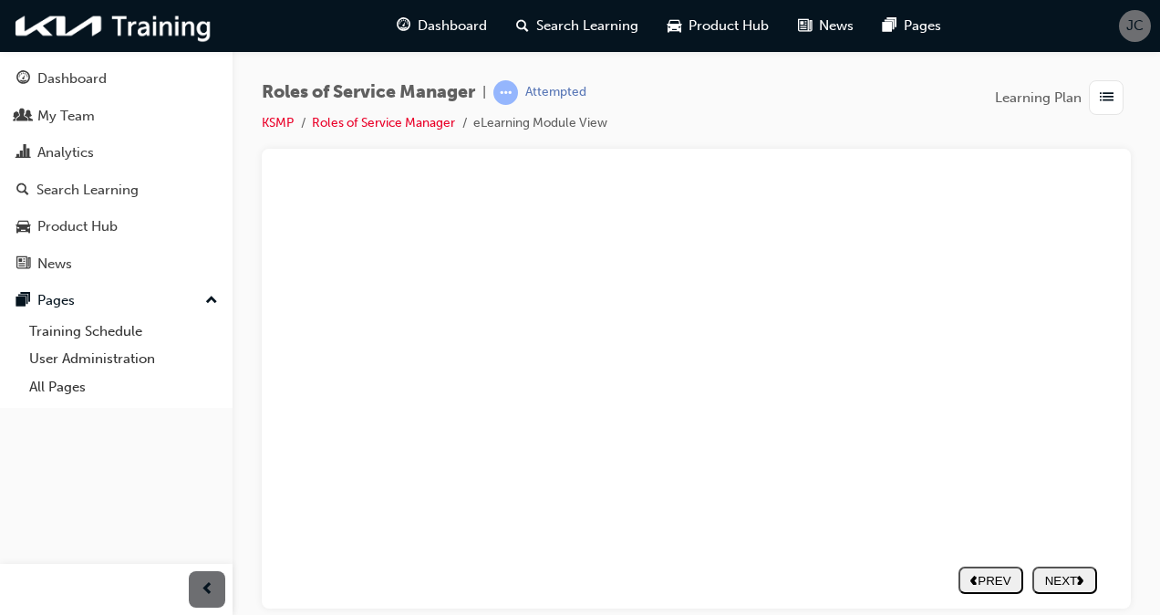
scroll to position [0, 104]
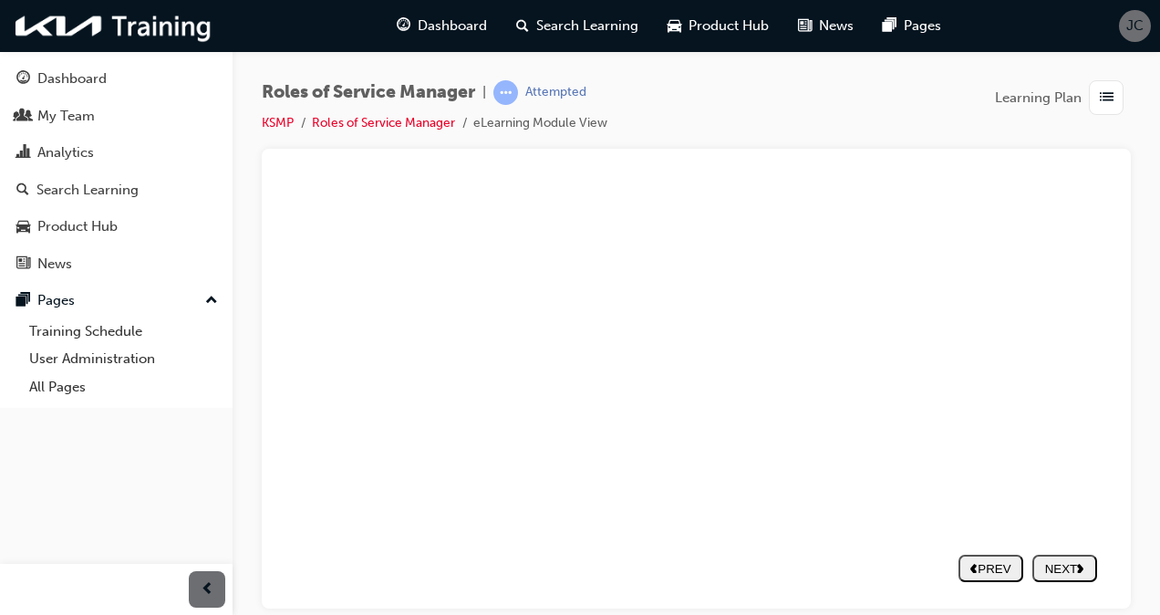
scroll to position [226, 104]
type input "customer satisfaction"
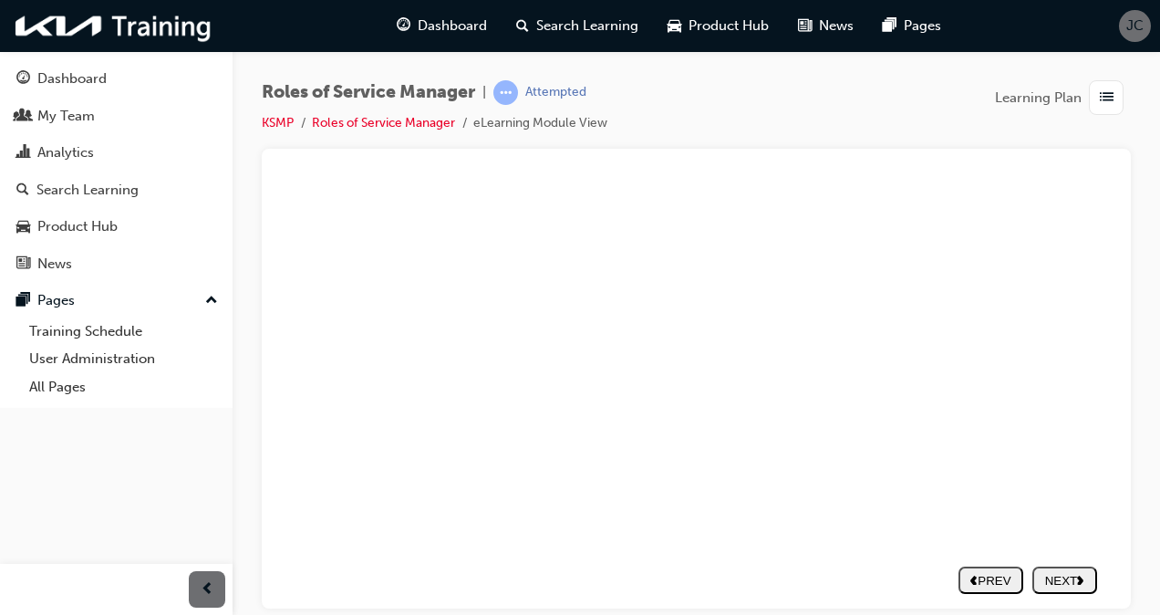
drag, startPoint x: 733, startPoint y: 304, endPoint x: 657, endPoint y: 296, distance: 77.0
type input "customer loyalt"
type input "customer loyal"
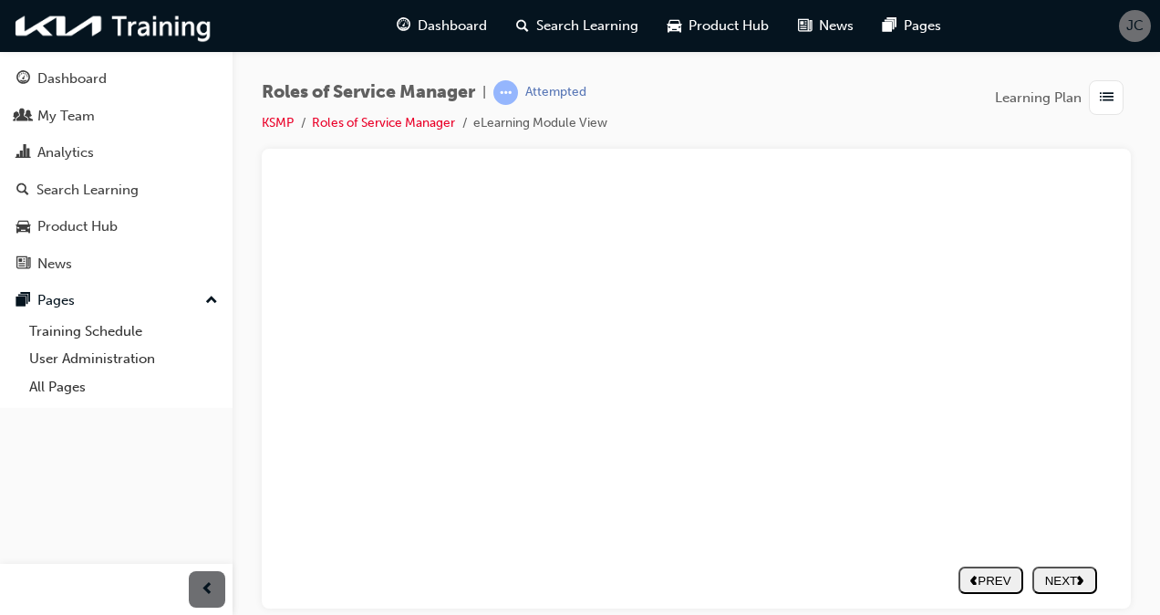
type input "customer loyal"
type input "customer [PERSON_NAME]"
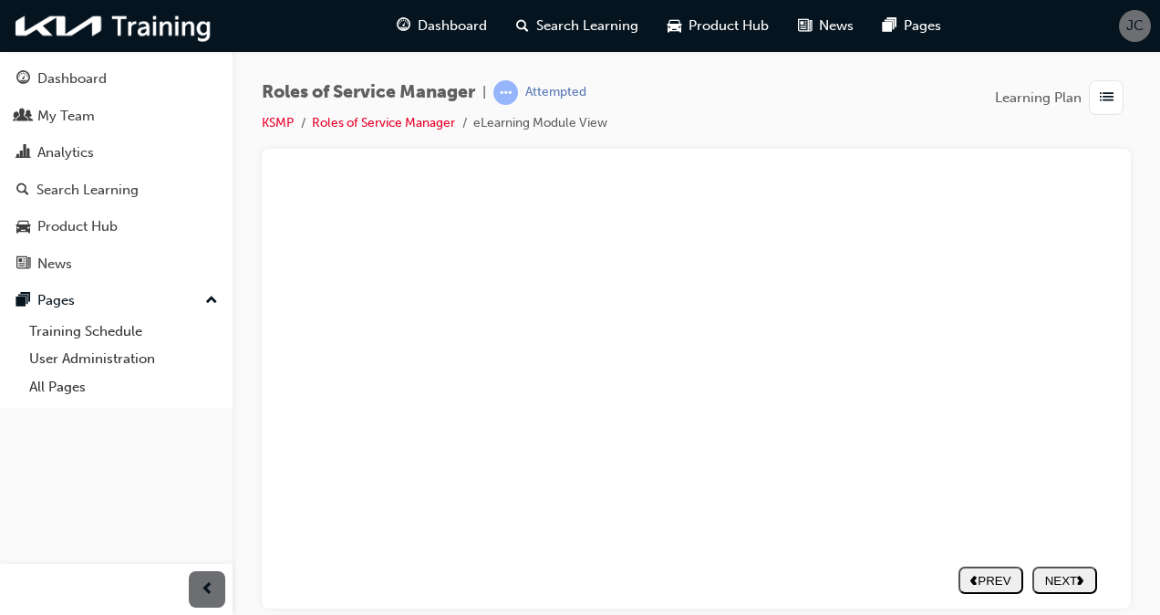
type input "customer lo"
type input "customer l"
type input "customer"
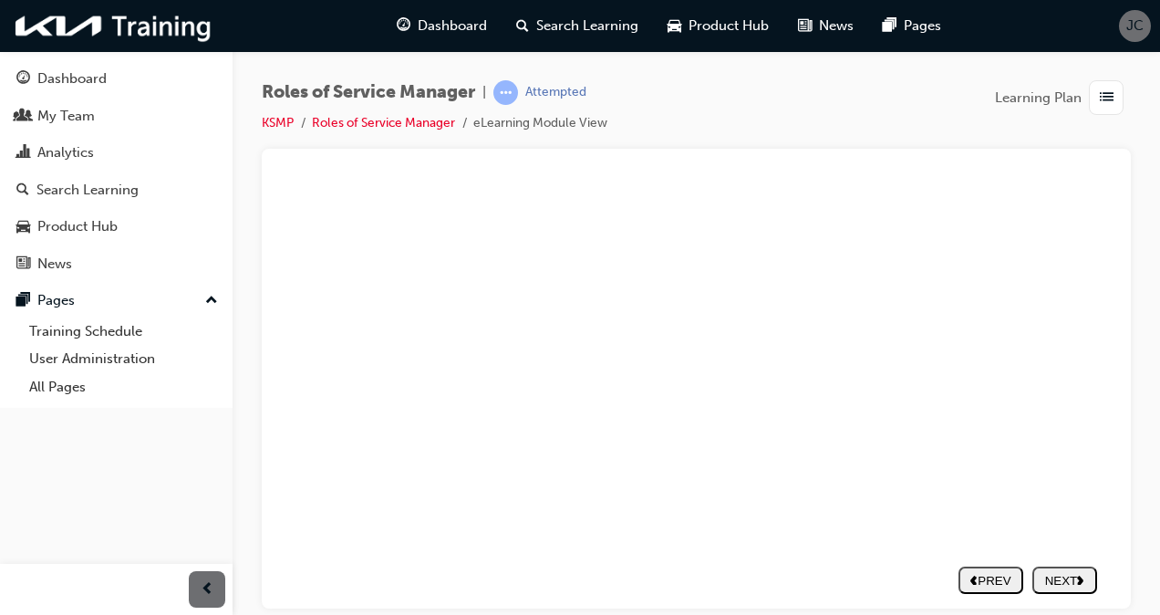
type input "customer"
type input "custome"
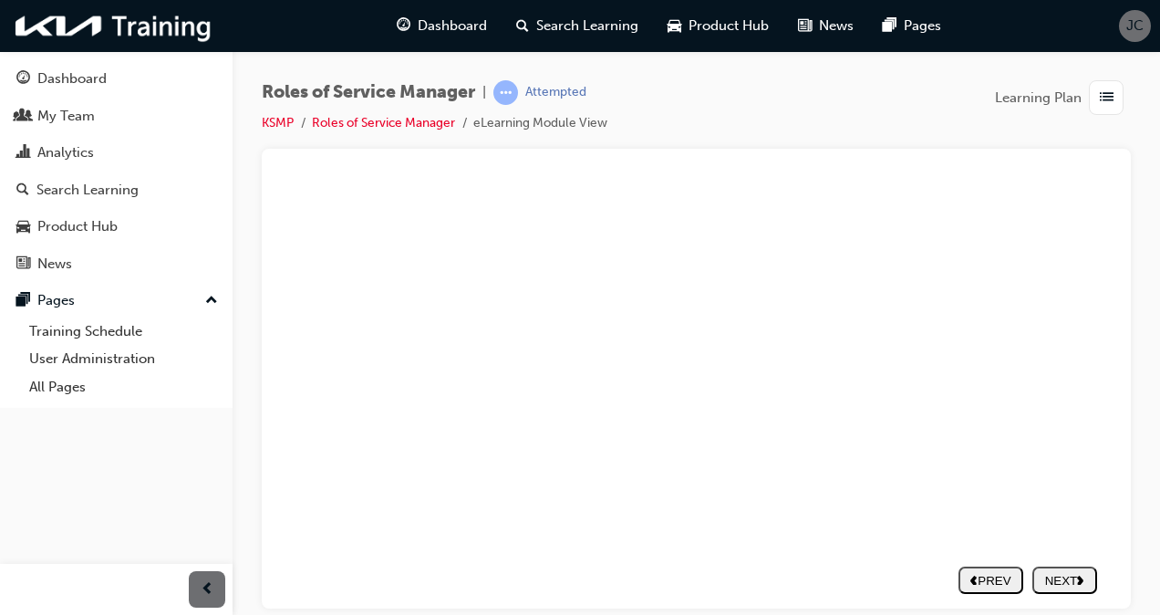
type input "custom"
type input "custo"
type input "cust"
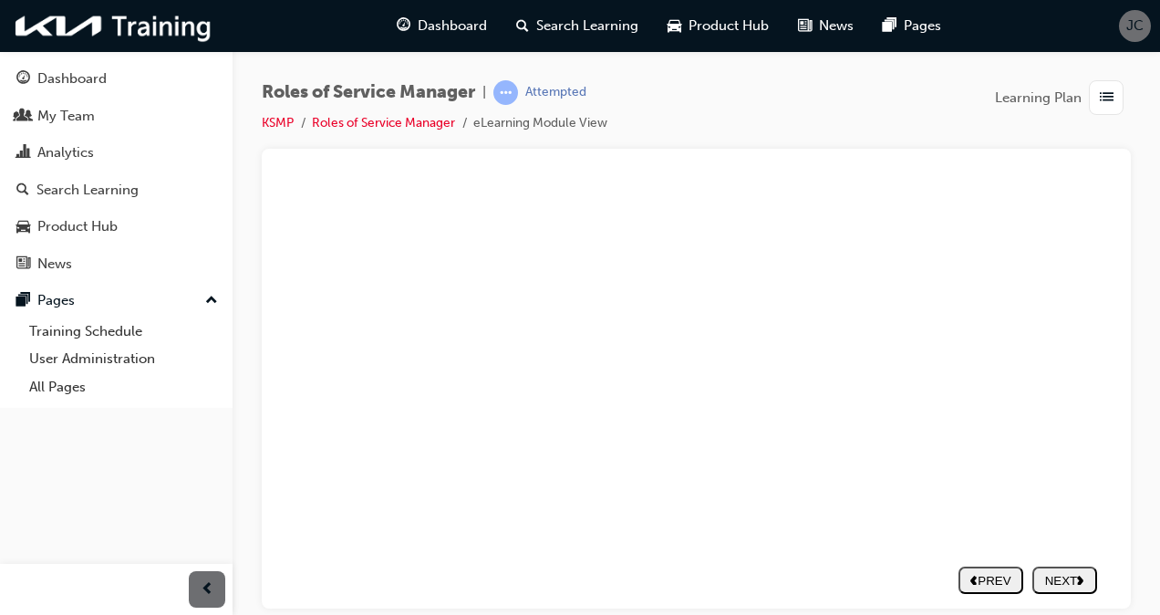
type input "cust"
type input "cus"
type input "cu"
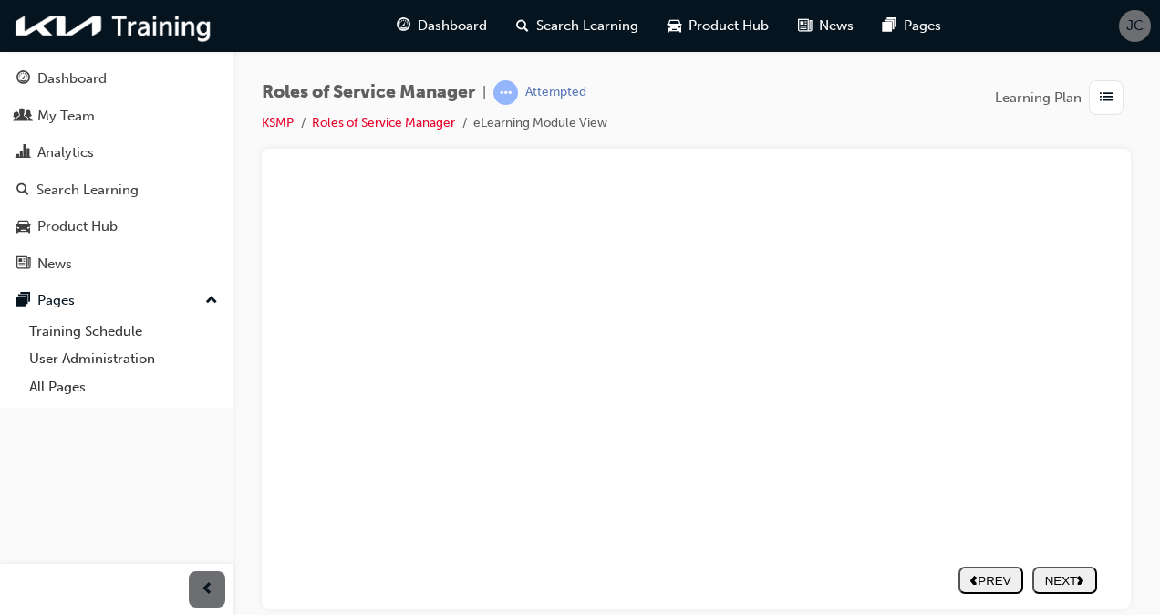
type input "c"
type input "customer satisfaction"
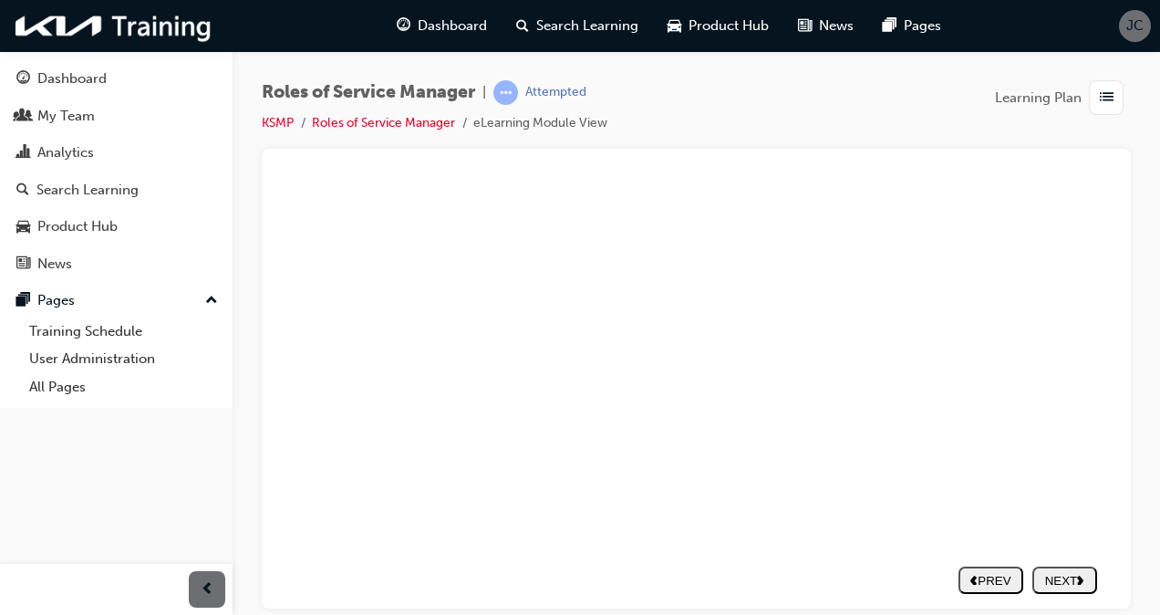
type input "customer satisfactio"
type input "customer satisfacti"
type input "customer satisfact"
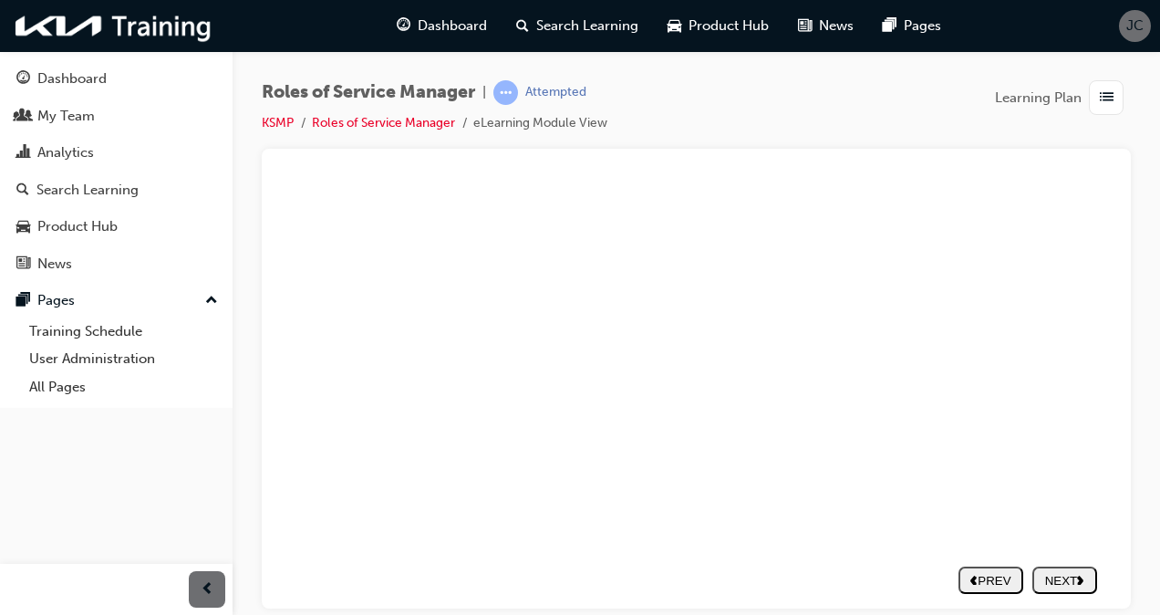
type input "customer satisfact"
type input "customer satisfac"
type input "customer satisfa"
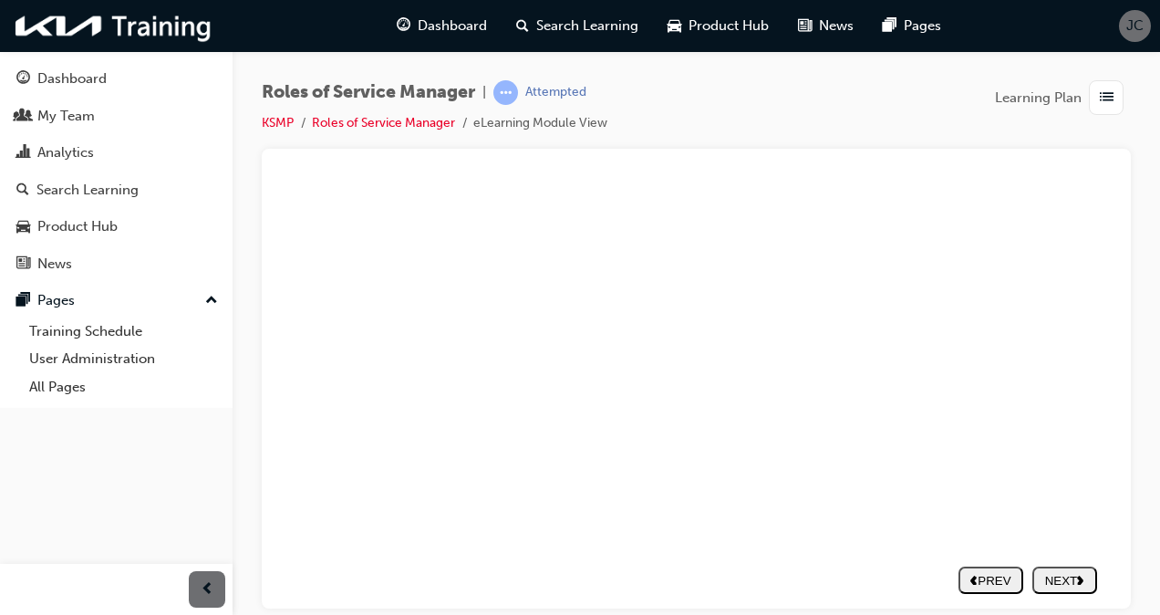
type input "customer satisf"
type input "customer satis"
type input "customer sati"
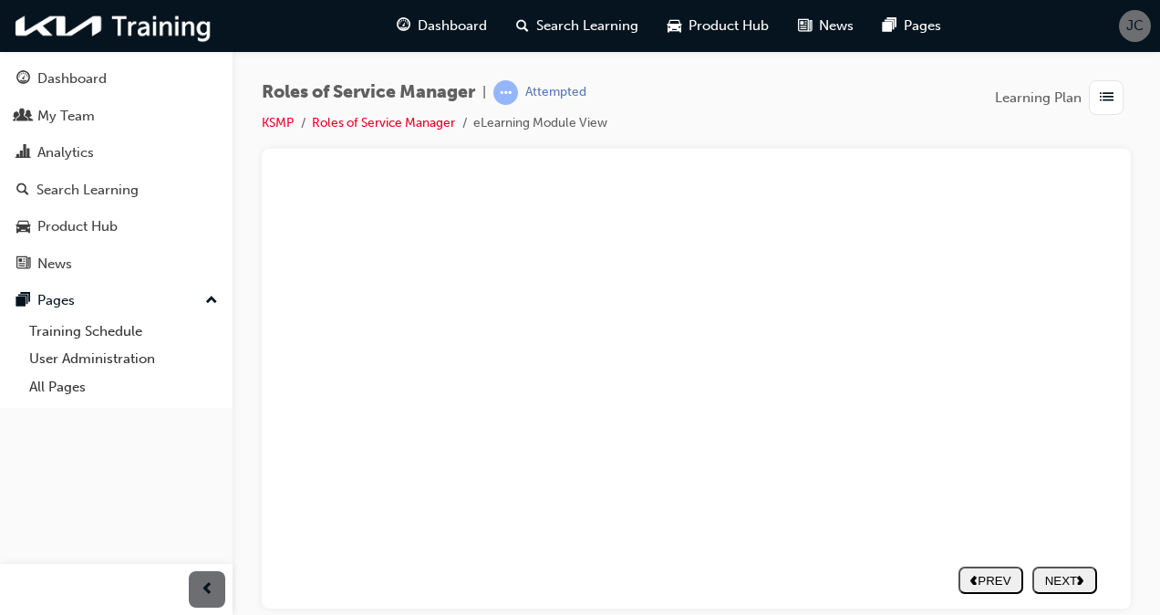
type input "customer sati"
type input "customer sat"
type input "customer sa"
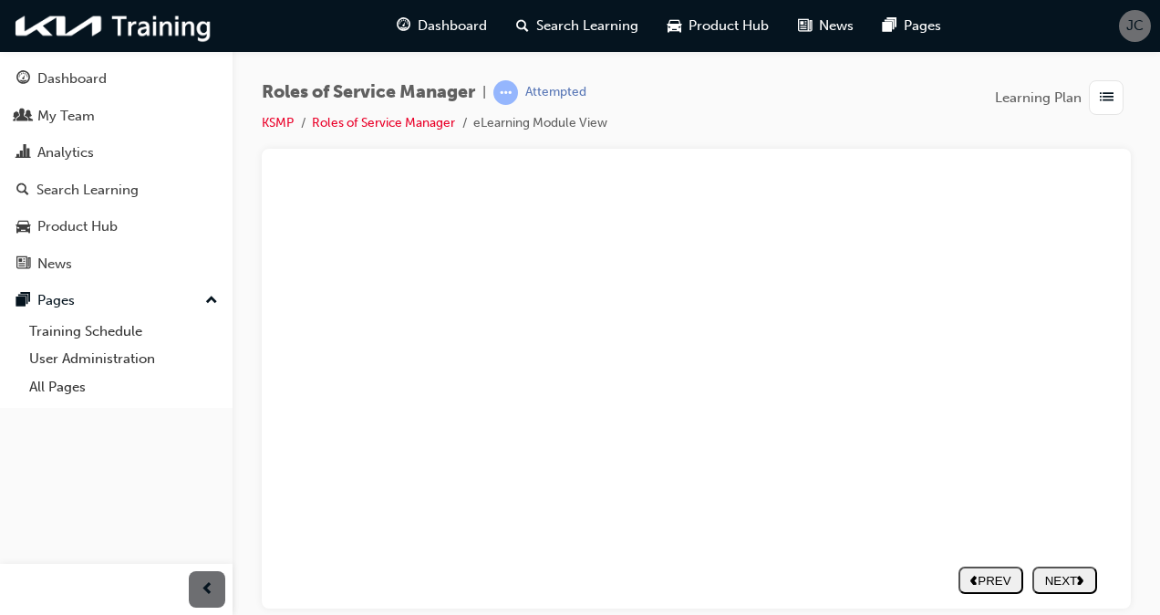
type input "customer s"
type input "customer"
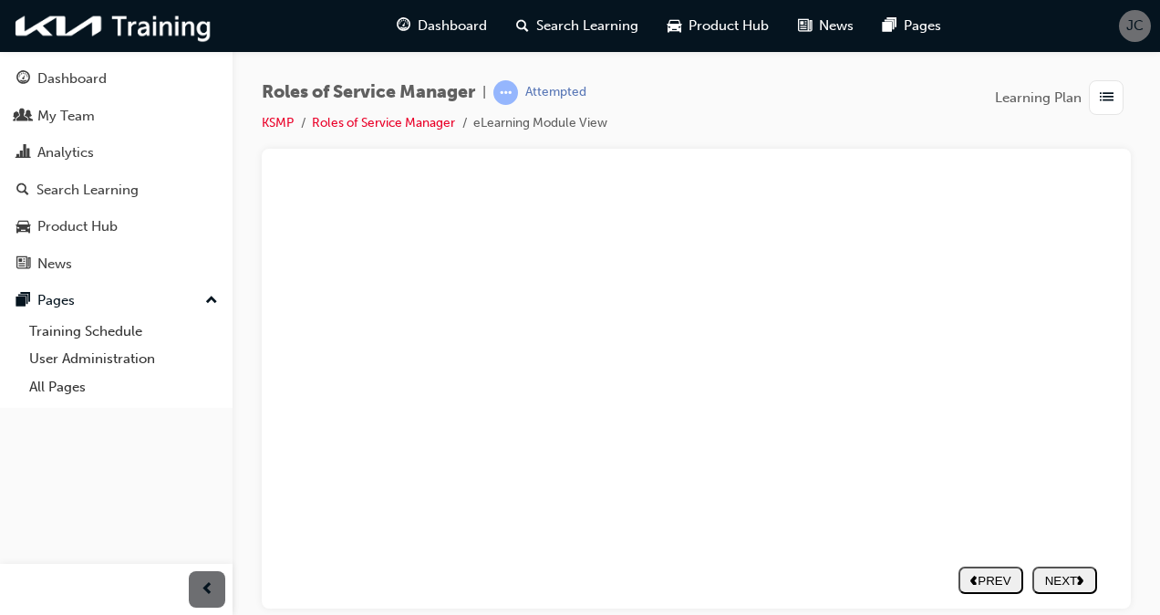
type input "customer"
type input "custome"
type input "custom"
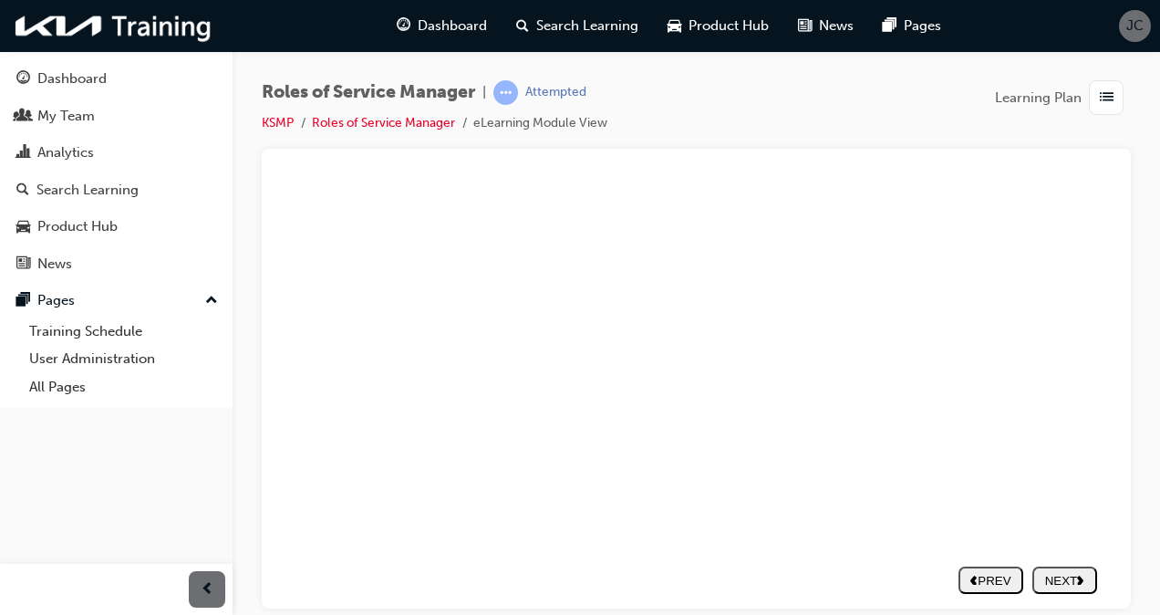
type input "custo"
type input "cust"
type input "cus"
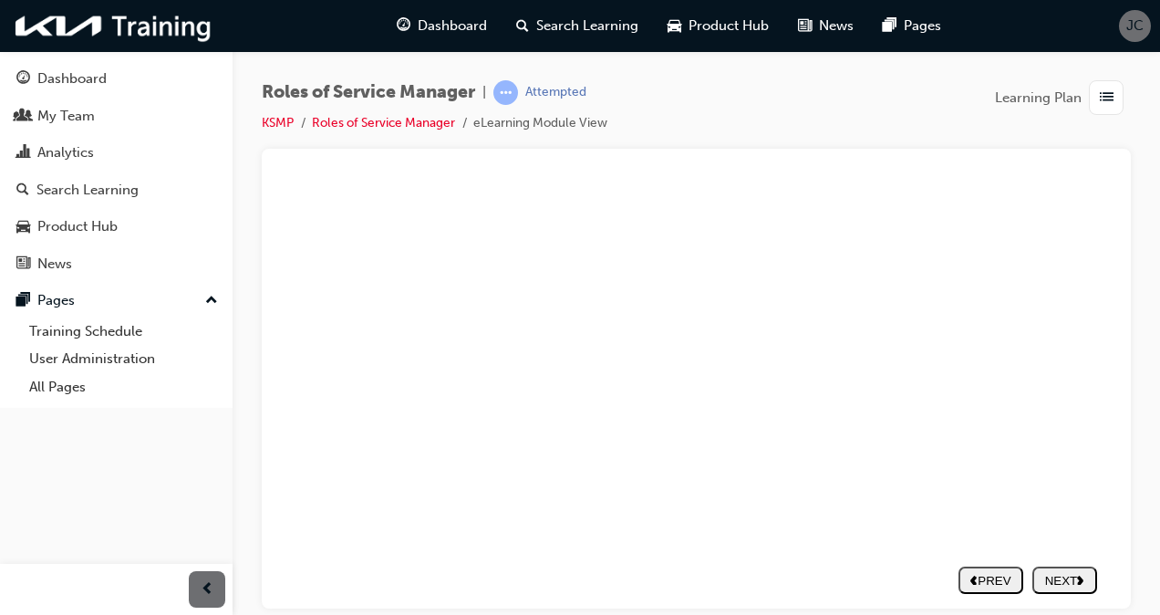
type input "cus"
type input "cu"
type input "c"
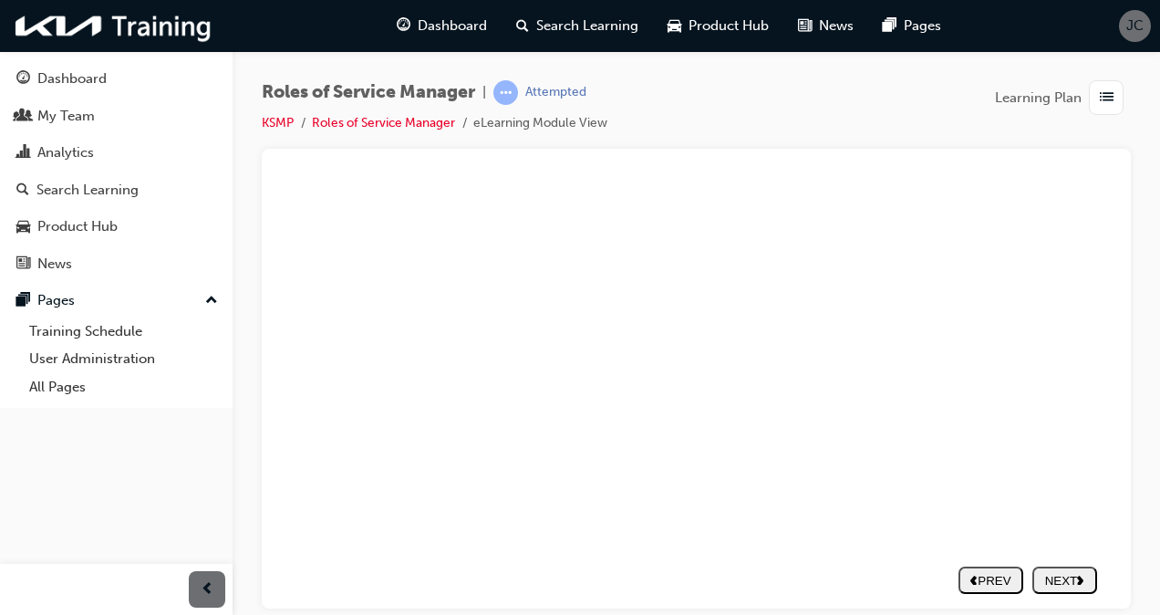
type input "c"
type input "cu"
type input "cus"
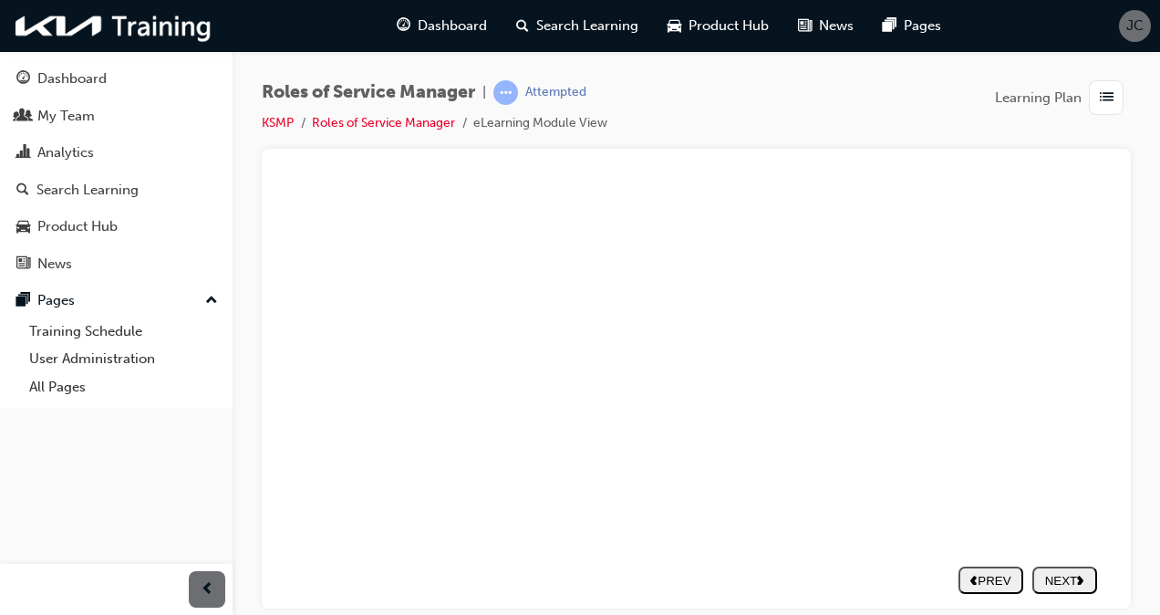
type input "cus"
type input "cust"
type input "custo"
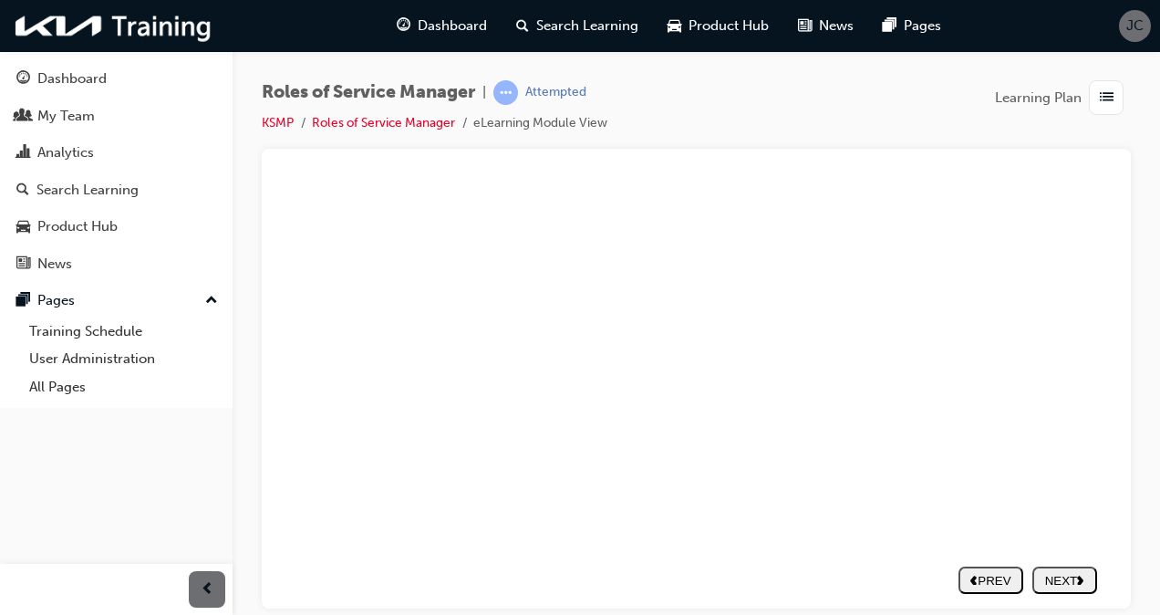
type input "custom"
type input "custome"
type input "customer"
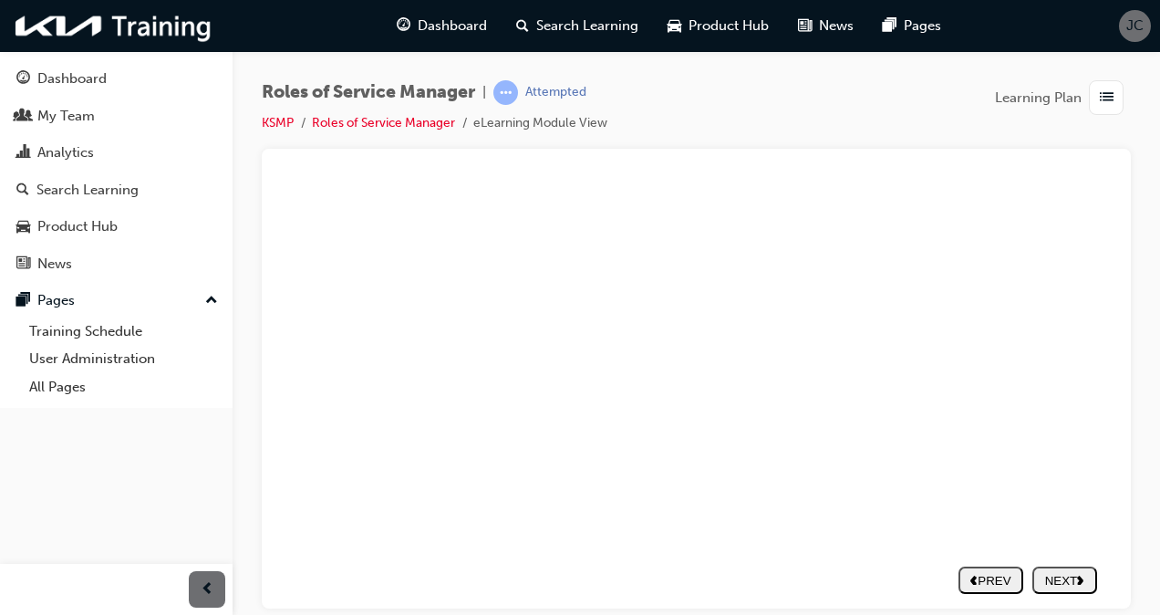
type input "customer"
type input "customer l"
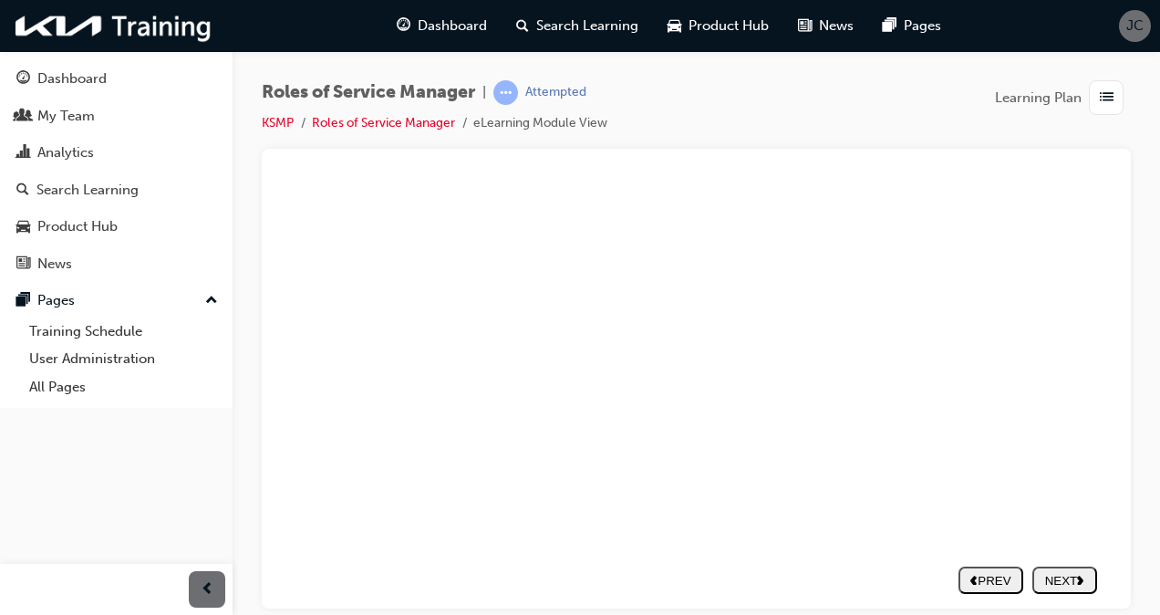
type input "customer lo"
type input "customer [PERSON_NAME]"
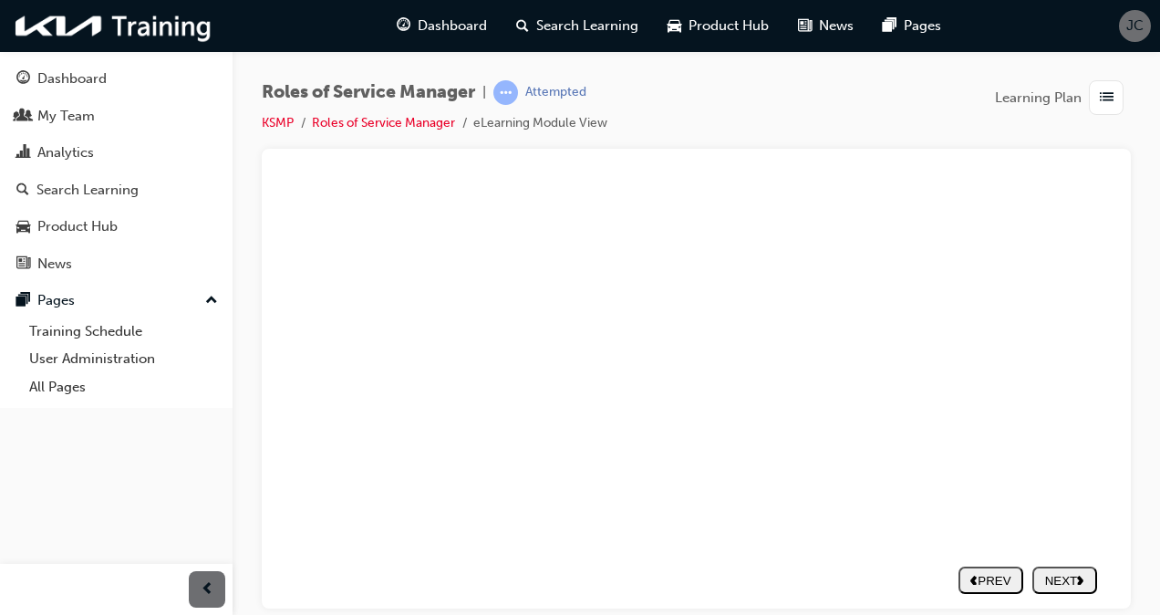
type input "customer [PERSON_NAME]"
type input "customer loyal"
type input "customer loyalt"
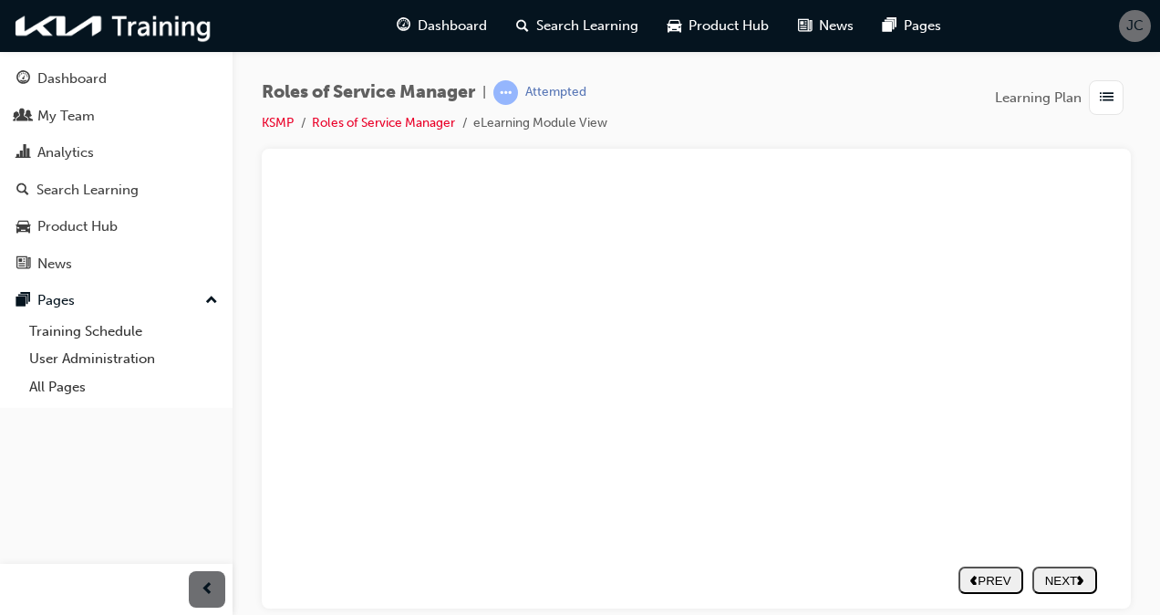
type input "customer loyalty"
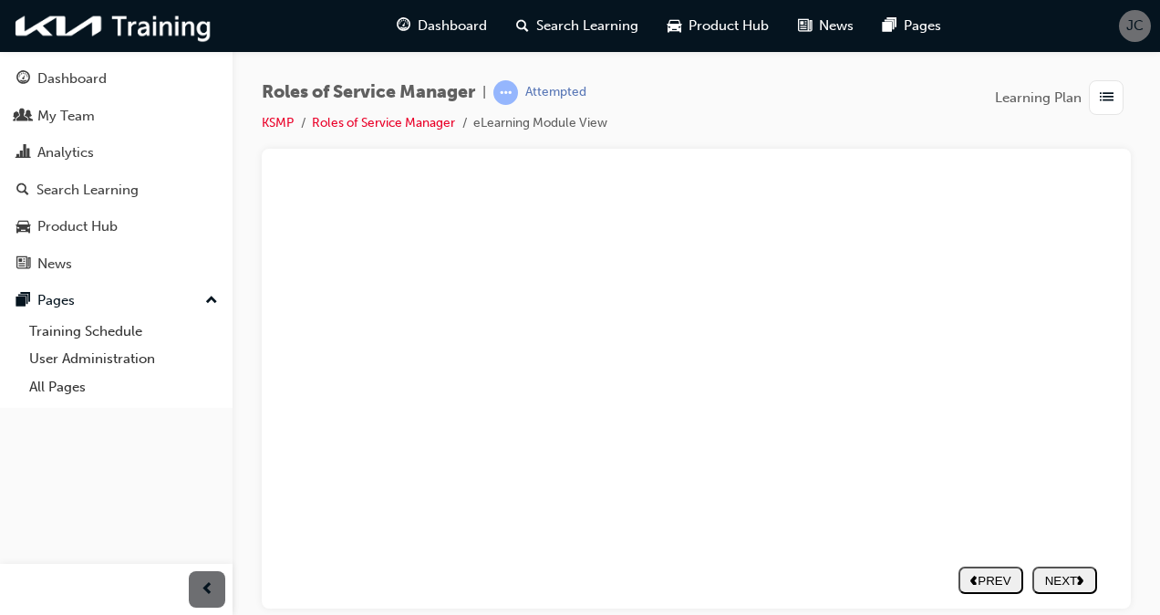
type input "c"
type input "cu"
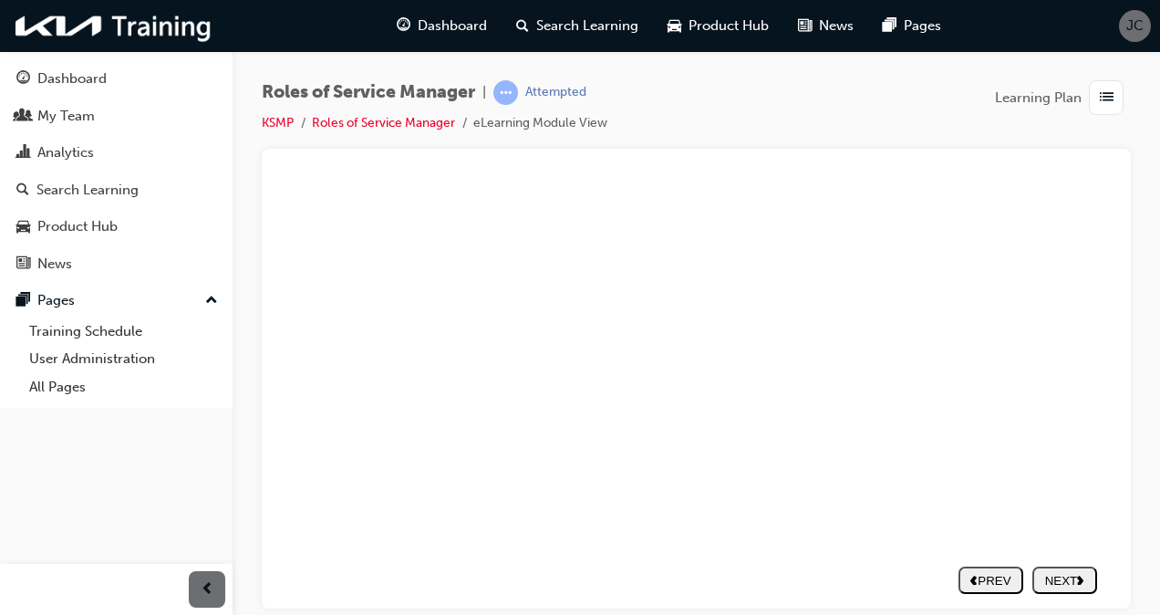
type input "cus"
click at [979, 573] on div "PREV" at bounding box center [991, 580] width 50 height 14
click at [973, 566] on div "PREV" at bounding box center [991, 566] width 50 height 14
click at [985, 565] on div "PREV" at bounding box center [991, 566] width 50 height 14
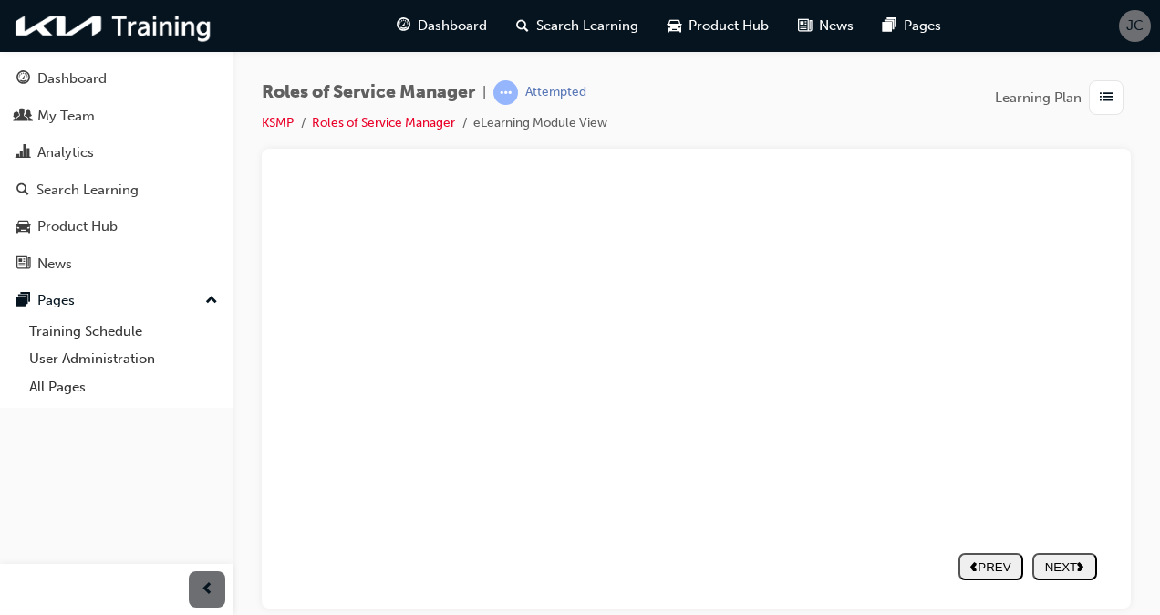
click at [1051, 566] on div "NEXT" at bounding box center [1065, 566] width 50 height 14
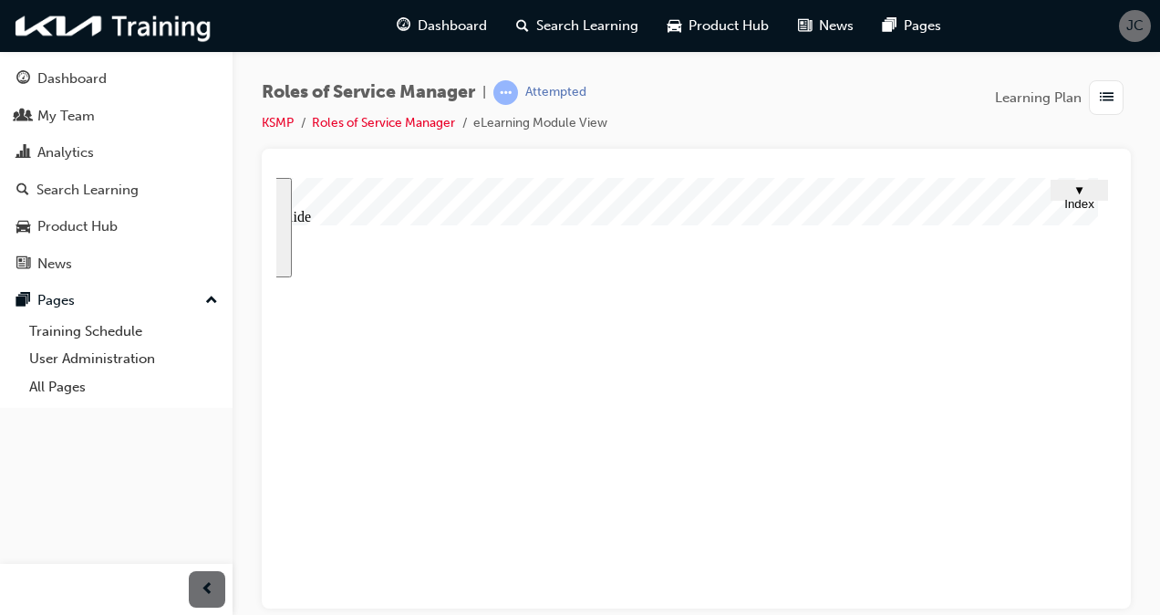
drag, startPoint x: 819, startPoint y: 530, endPoint x: 826, endPoint y: 517, distance: 14.7
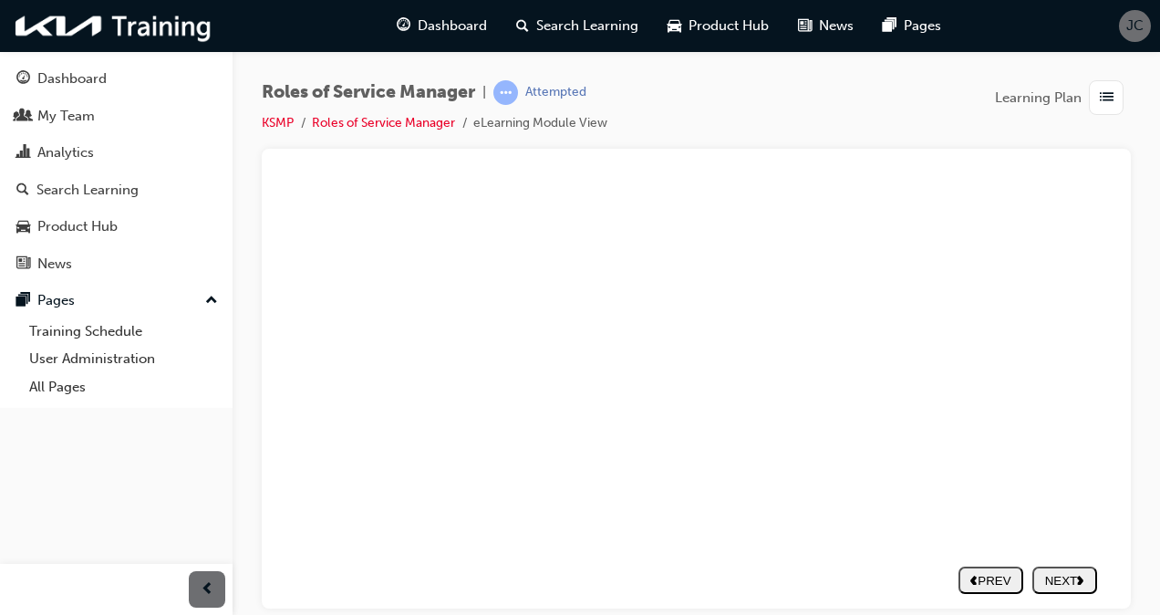
scroll to position [226, 104]
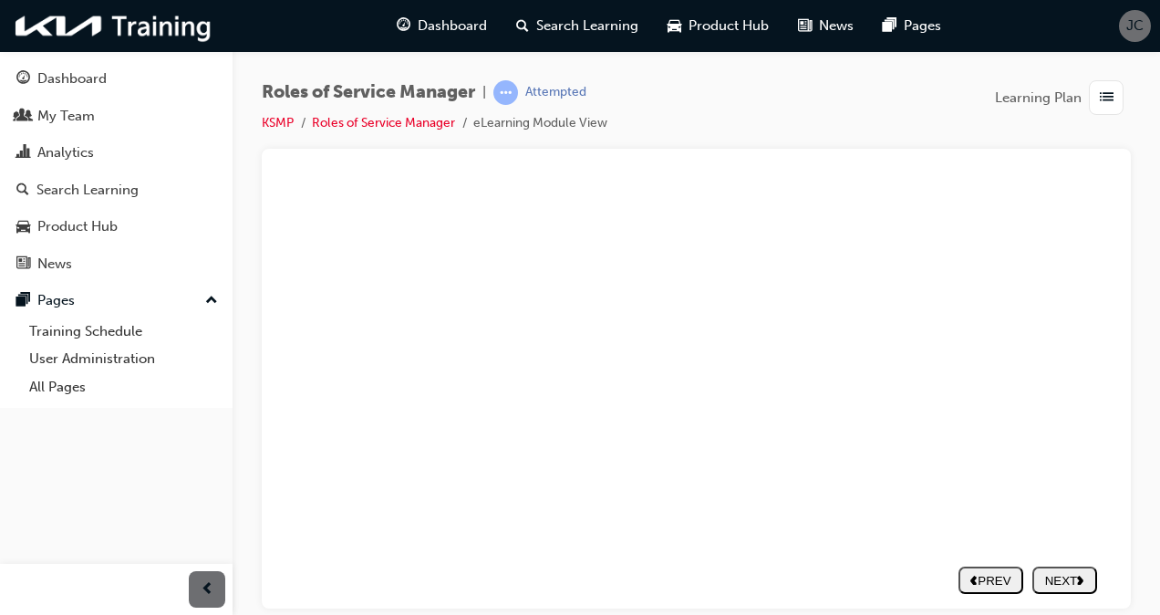
drag, startPoint x: 873, startPoint y: 591, endPoint x: 719, endPoint y: 603, distance: 154.6
click at [710, 395] on html "slide: Fill-in-the-Blank Rectangle 13 1 Please try again. Group 25 Roles of the…" at bounding box center [606, 179] width 840 height 431
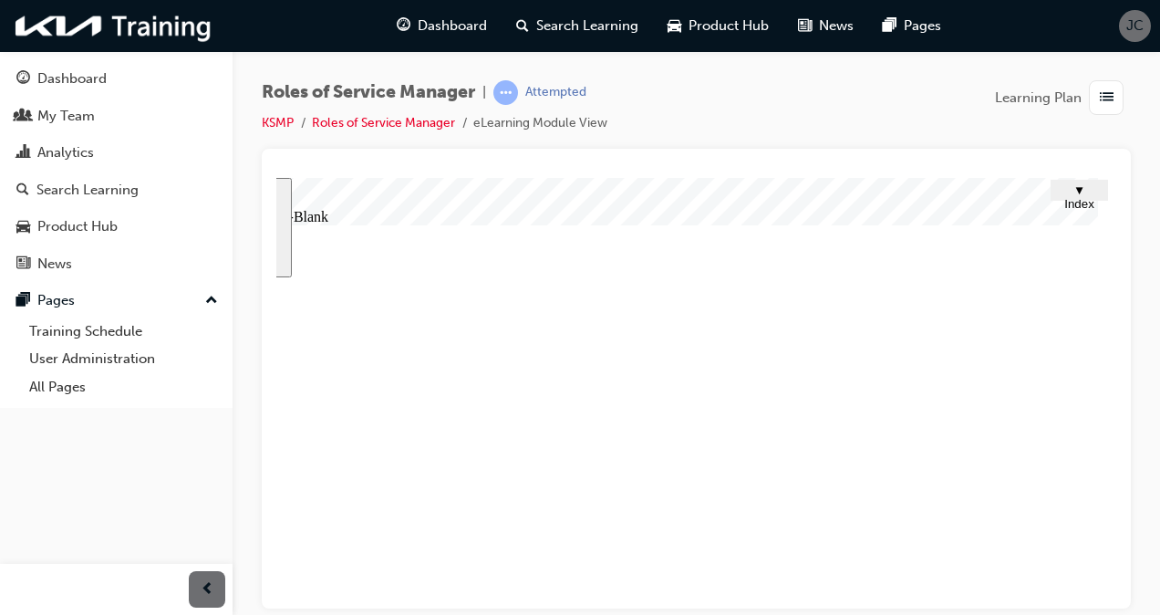
drag, startPoint x: 525, startPoint y: 528, endPoint x: 530, endPoint y: 517, distance: 11.9
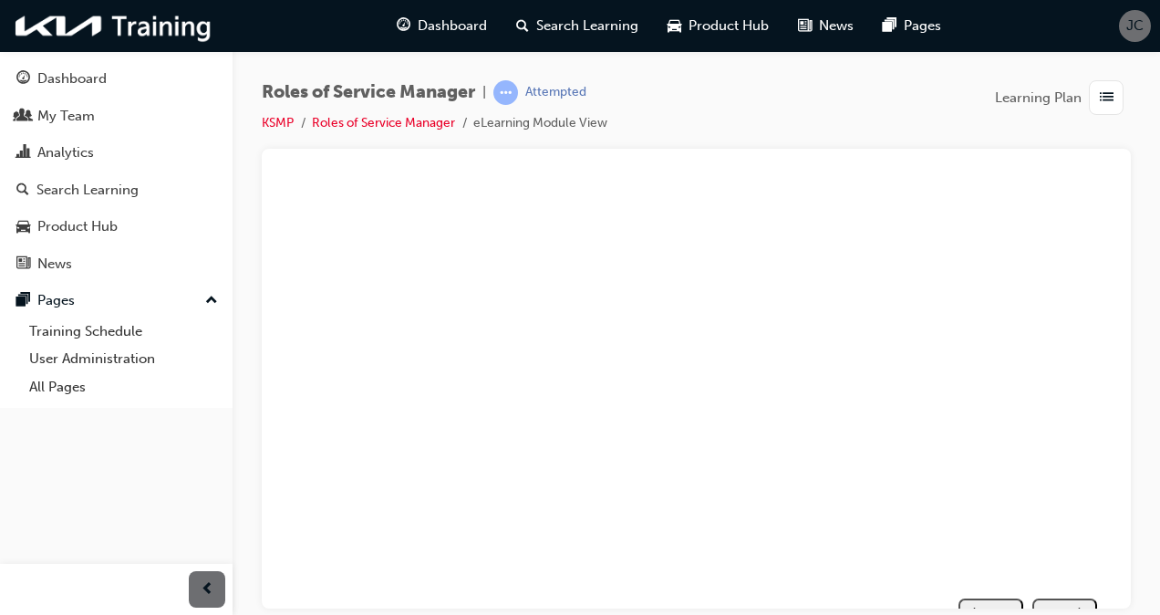
scroll to position [226, 104]
click at [1047, 573] on div "NEXT" at bounding box center [1065, 580] width 50 height 14
click at [1053, 561] on div "NEXT" at bounding box center [1065, 566] width 50 height 14
click at [1049, 560] on div "NEXT" at bounding box center [1065, 566] width 50 height 14
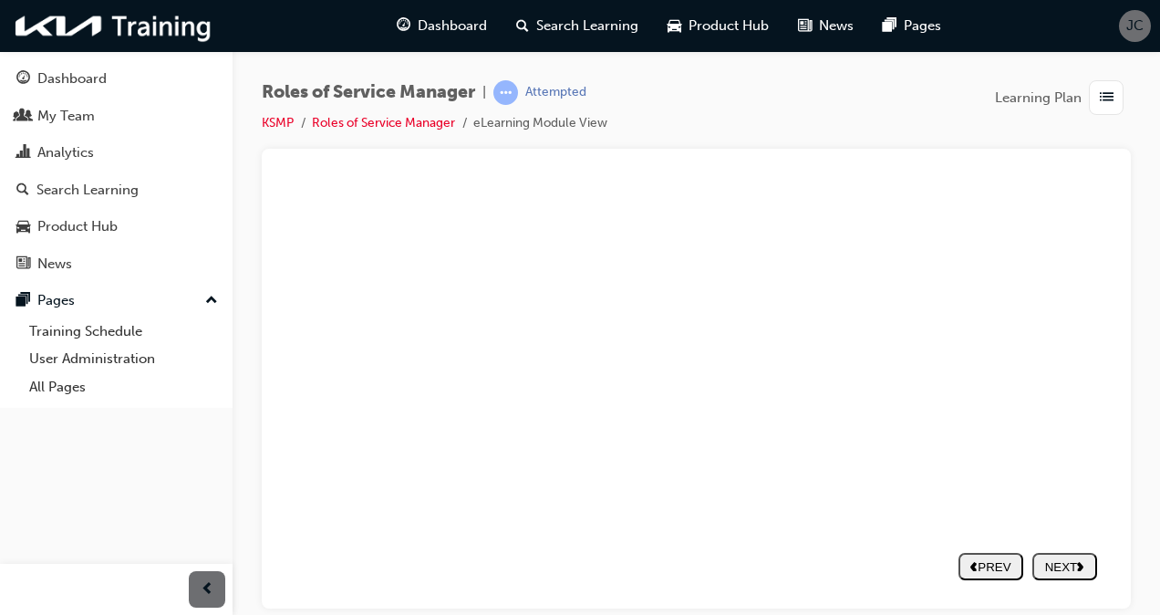
click at [1053, 563] on div "NEXT" at bounding box center [1065, 566] width 50 height 14
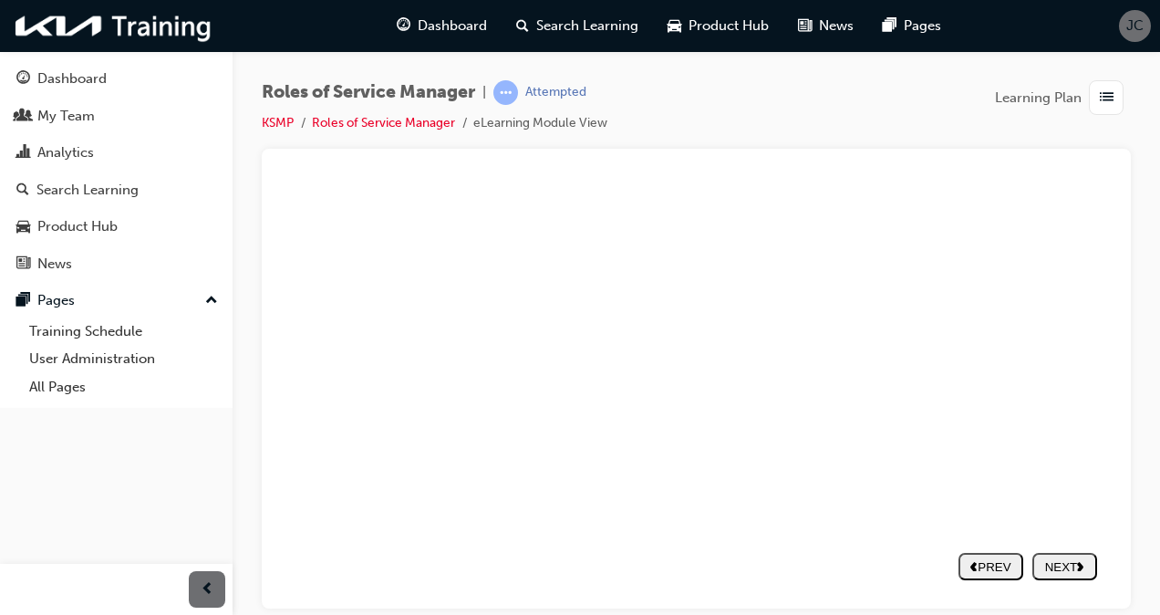
click at [1057, 573] on div "NEXT" at bounding box center [1065, 580] width 50 height 14
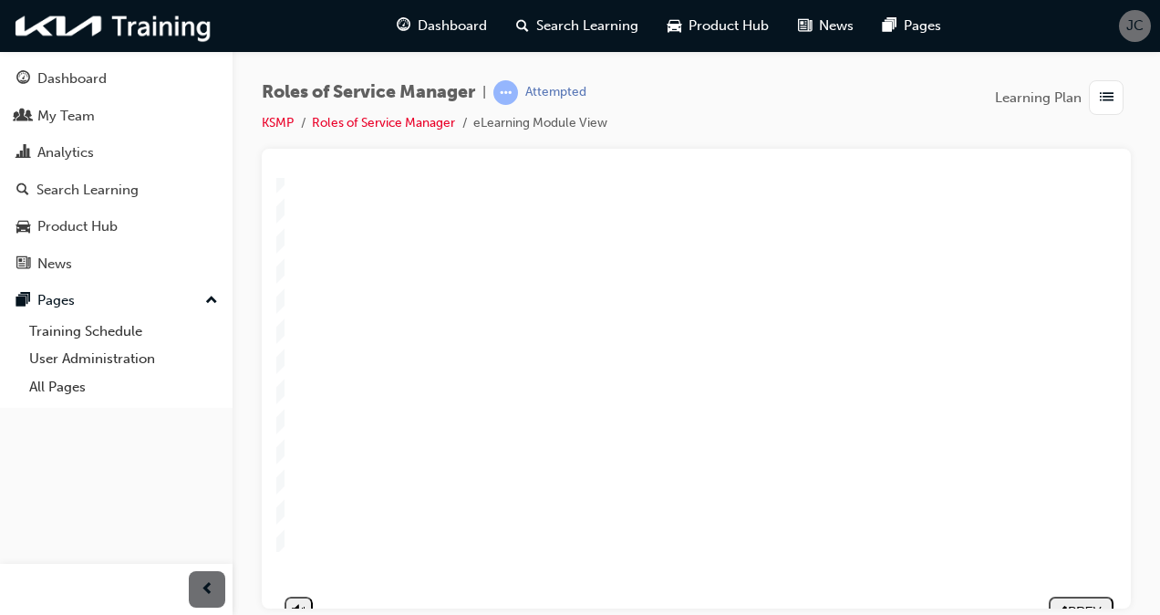
scroll to position [0, 0]
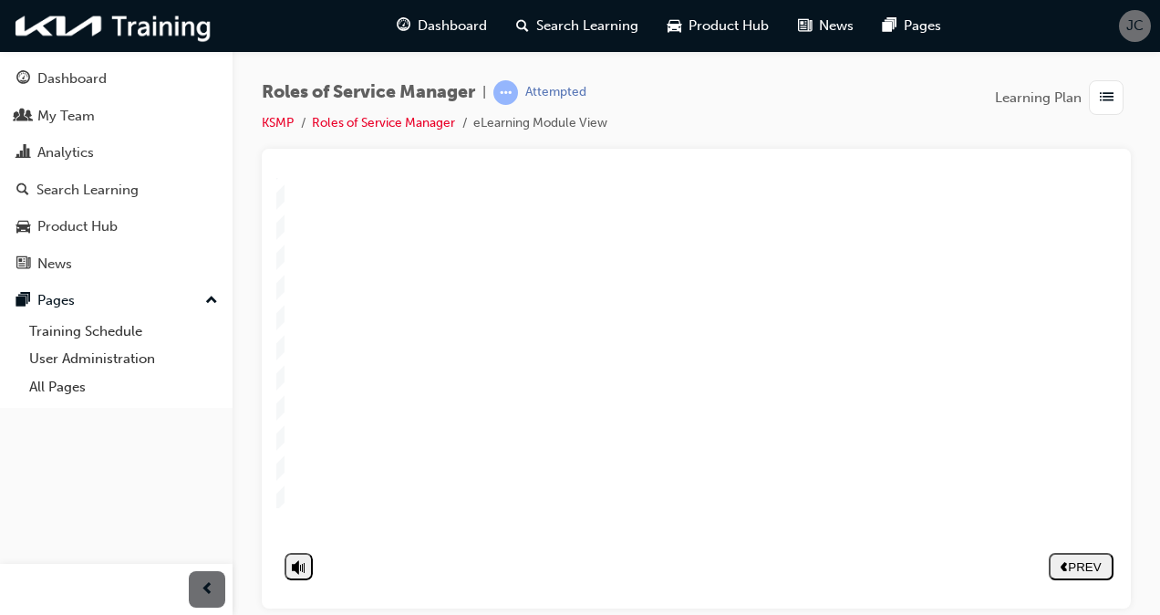
scroll to position [44, 0]
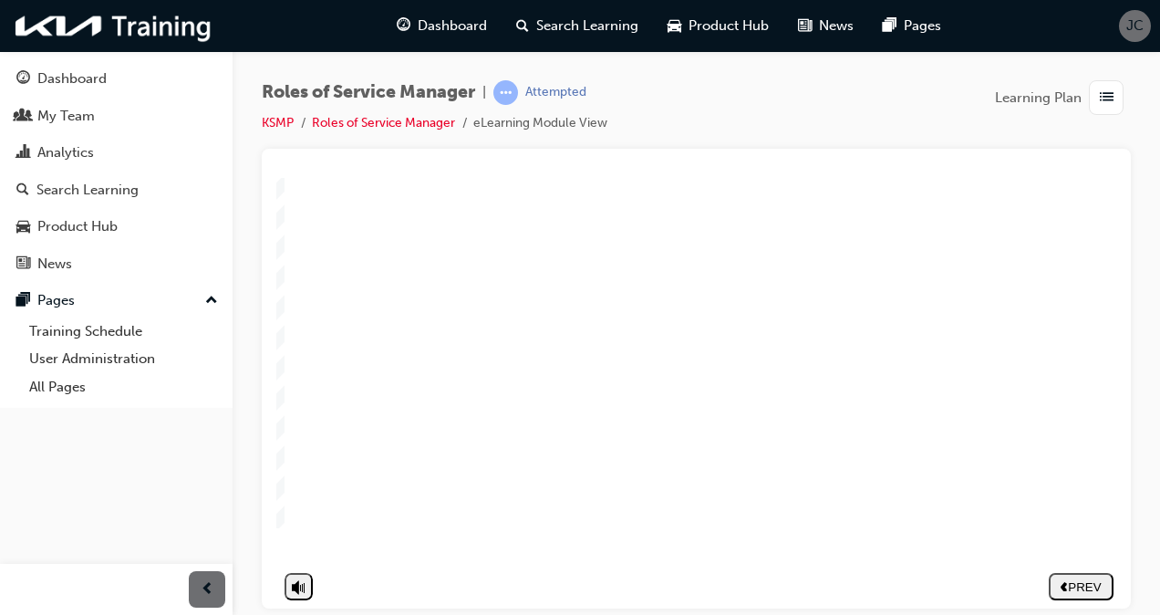
scroll to position [226, 0]
click at [1056, 573] on div "NEXT" at bounding box center [1065, 580] width 50 height 14
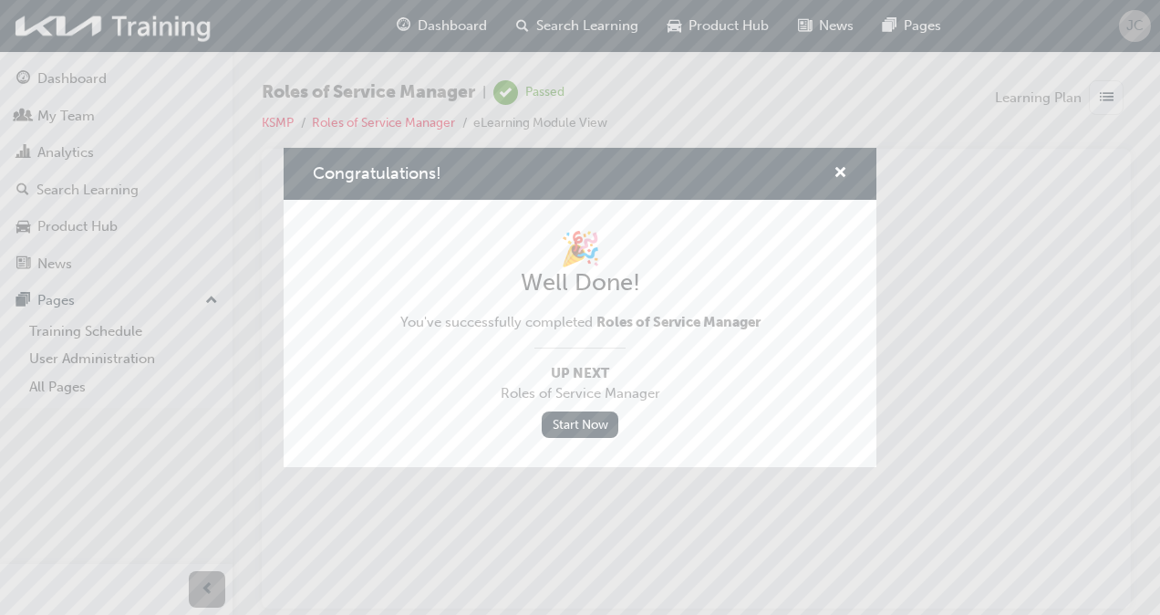
scroll to position [0, 0]
click at [845, 170] on span "cross-icon" at bounding box center [841, 174] width 14 height 16
